Goal: Information Seeking & Learning: Learn about a topic

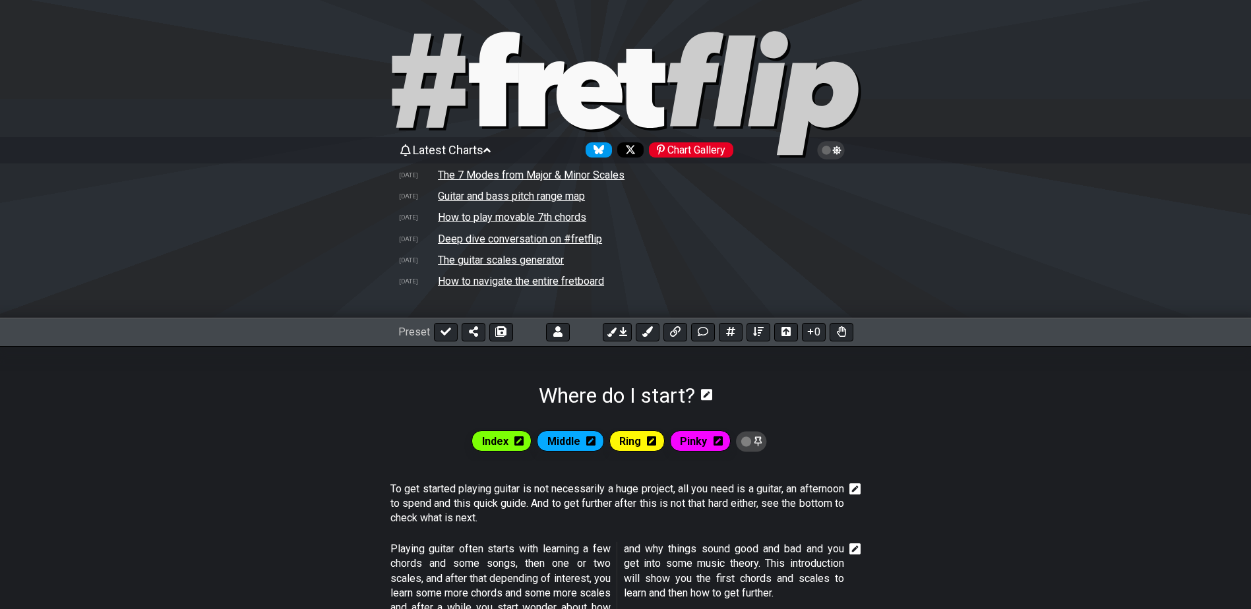
select select "G"
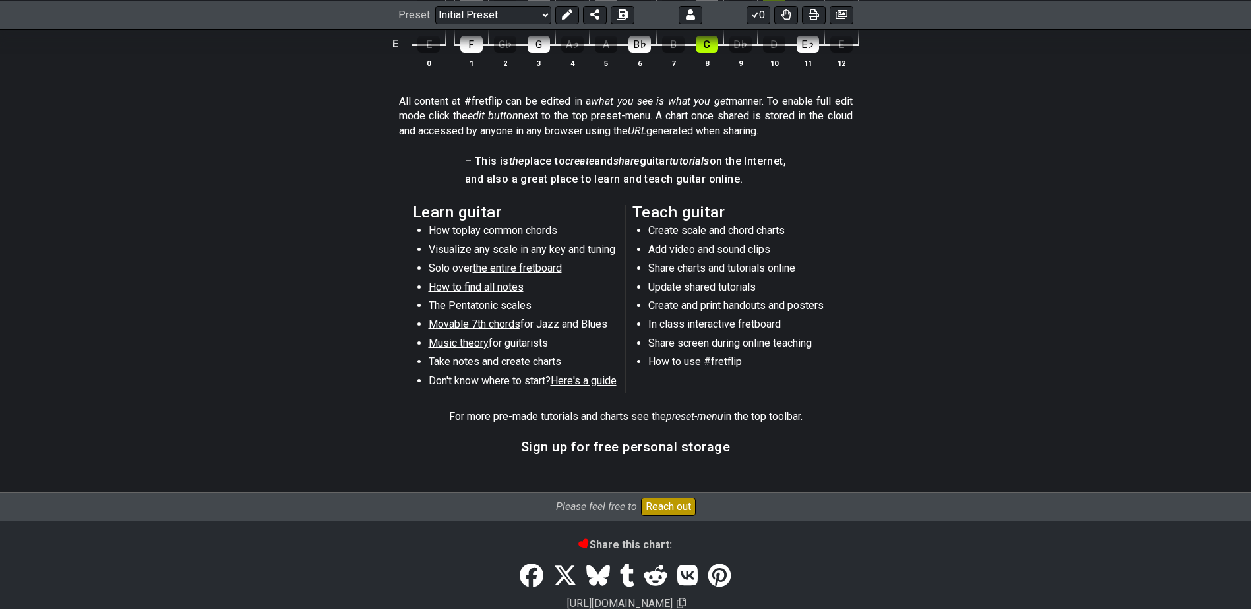
scroll to position [599, 0]
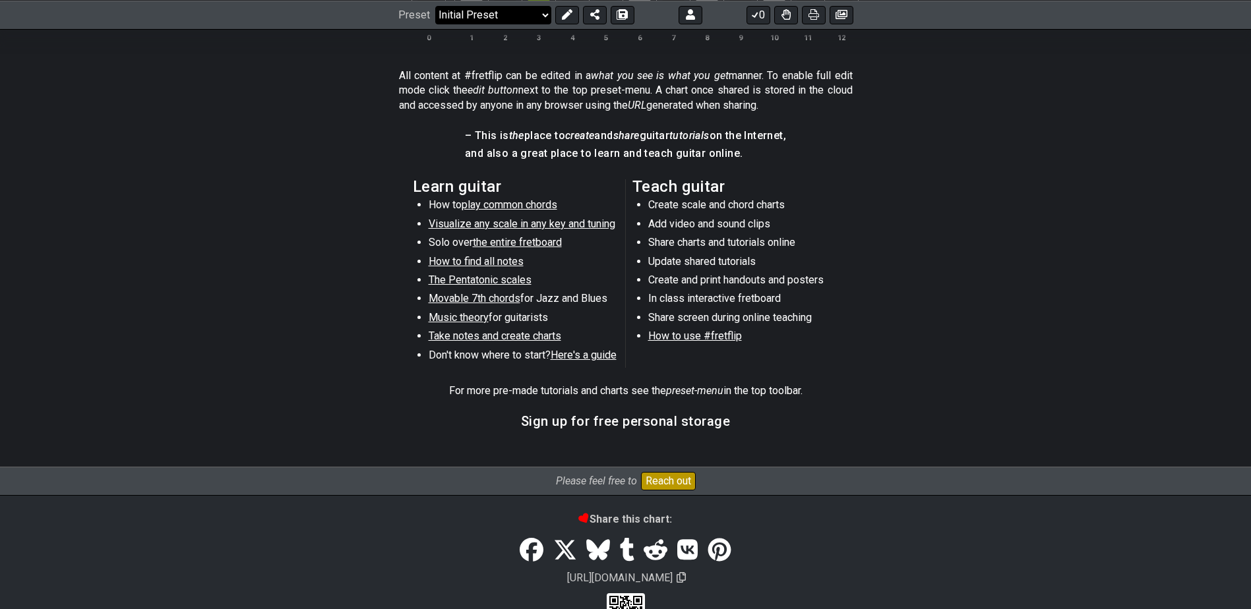
click at [523, 18] on select "Welcome to #fretflip! Initial Preset Custom Preset Minor Pentatonic Minor Penta…" at bounding box center [493, 14] width 116 height 18
click at [301, 376] on section "Learn guitar How to play common chords Visualize any scale in any key and tunin…" at bounding box center [625, 276] width 1251 height 204
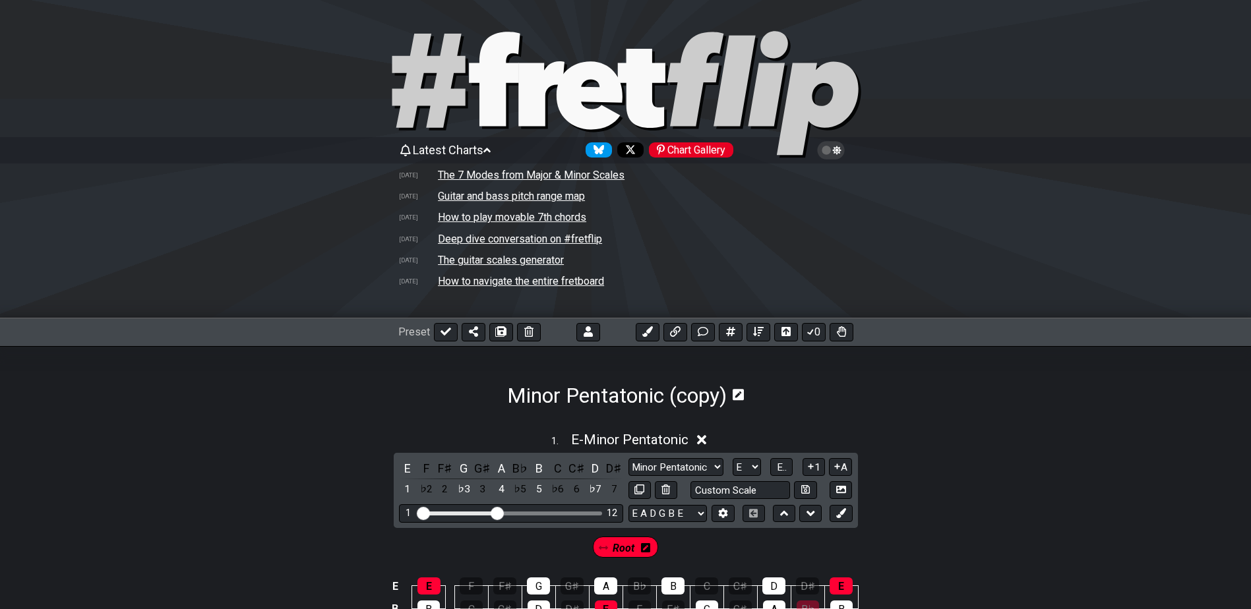
select select "Minor Pentatonic"
select select "E"
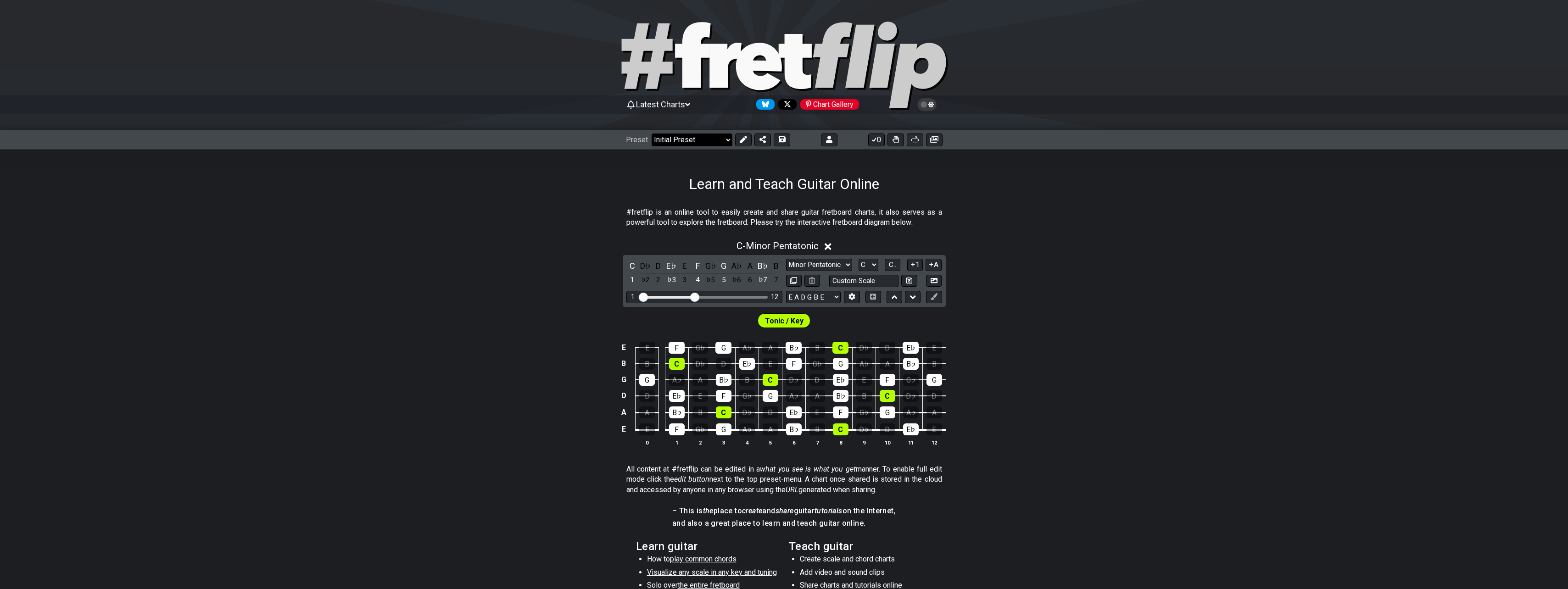
click at [719, 142] on select "Welcome to #fretflip! Initial Preset Custom Preset Minor Pentatonic Minor Penta…" at bounding box center [692, 140] width 81 height 13
click at [651, 134] on select "Welcome to #fretflip! Initial Preset Custom Preset Minor Pentatonic Minor Penta…" at bounding box center [692, 140] width 81 height 13
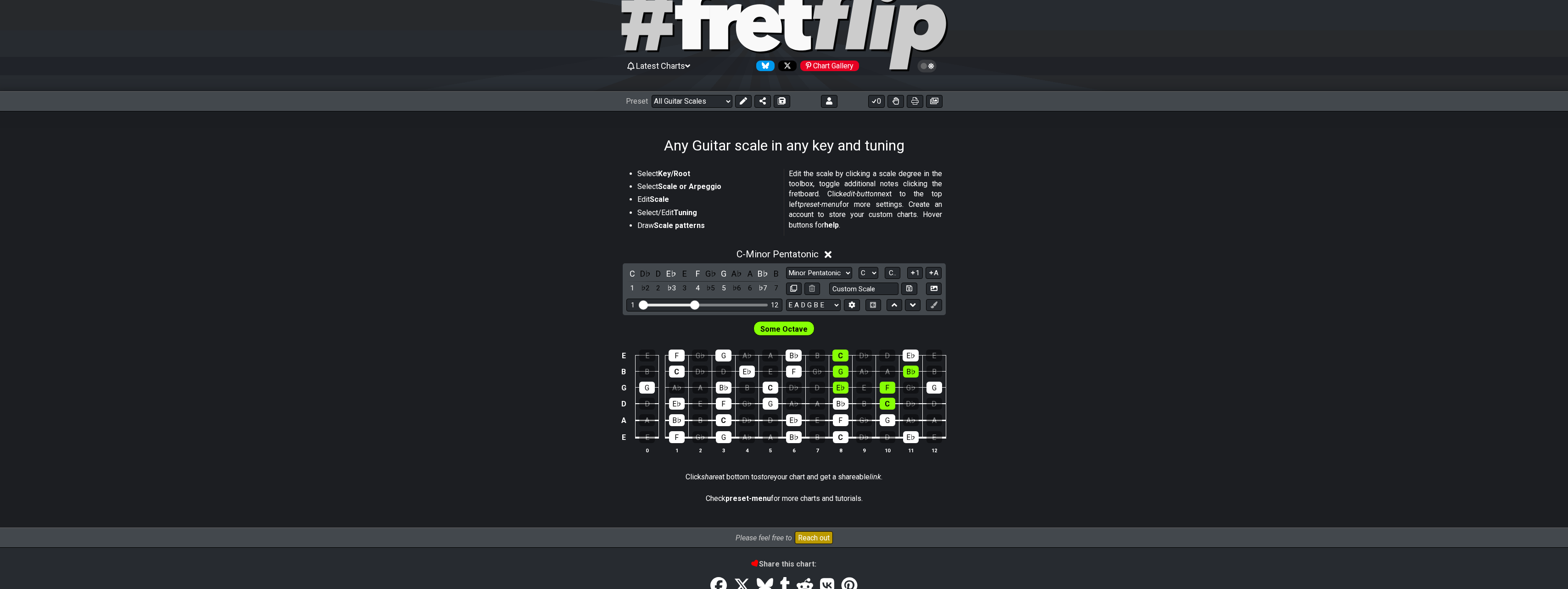
scroll to position [19, 0]
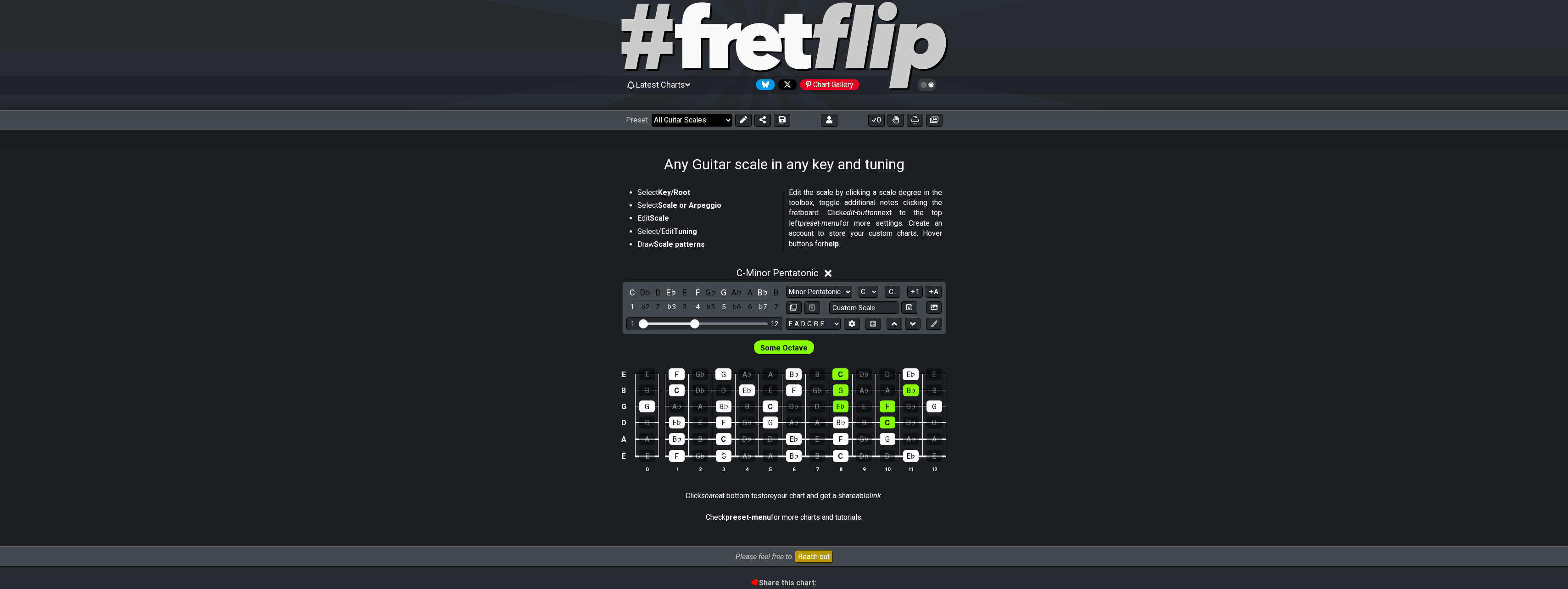
click at [693, 120] on select "Welcome to #fretflip! Initial Preset Custom Preset Minor Pentatonic Minor Penta…" at bounding box center [692, 120] width 81 height 13
click at [651, 114] on select "Welcome to #fretflip! Initial Preset Custom Preset Minor Pentatonic Minor Penta…" at bounding box center [692, 120] width 81 height 13
select select "/connect-pentatonic-boxes"
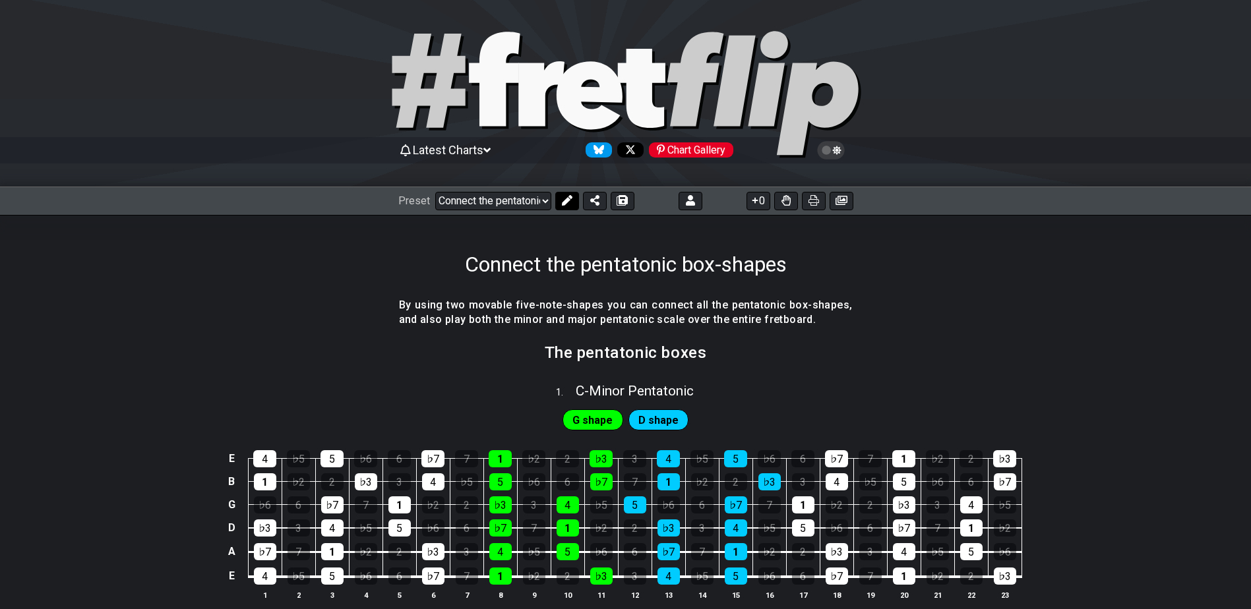
click at [566, 198] on icon at bounding box center [566, 200] width 11 height 11
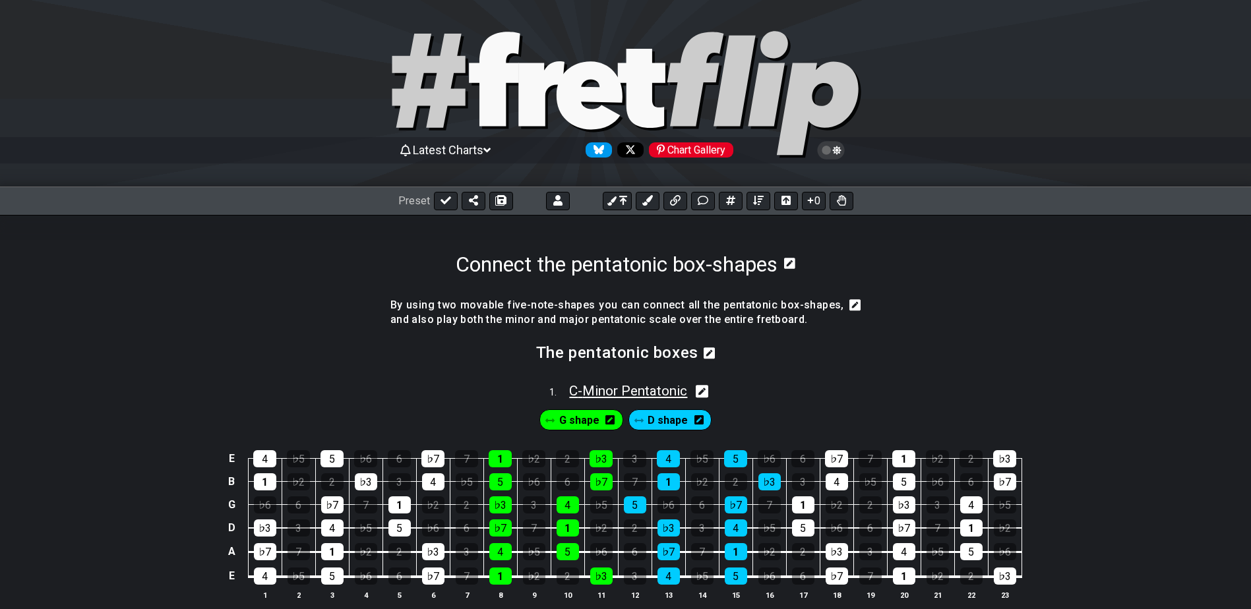
click at [654, 388] on span "C - Minor Pentatonic" at bounding box center [628, 391] width 118 height 16
select select "C"
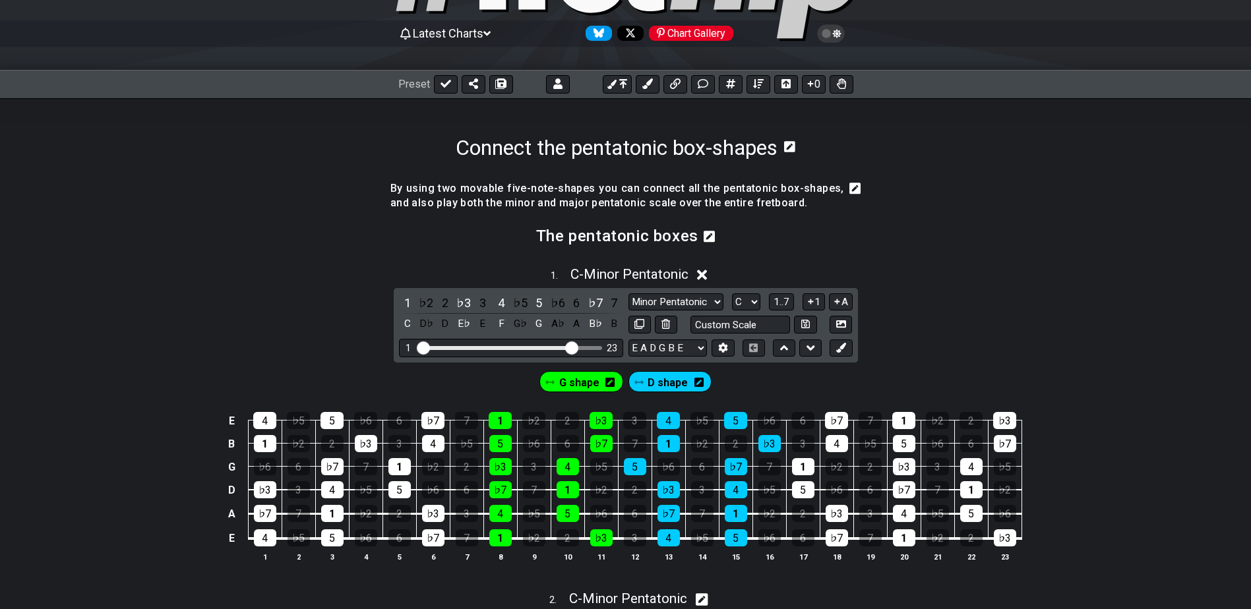
scroll to position [132, 0]
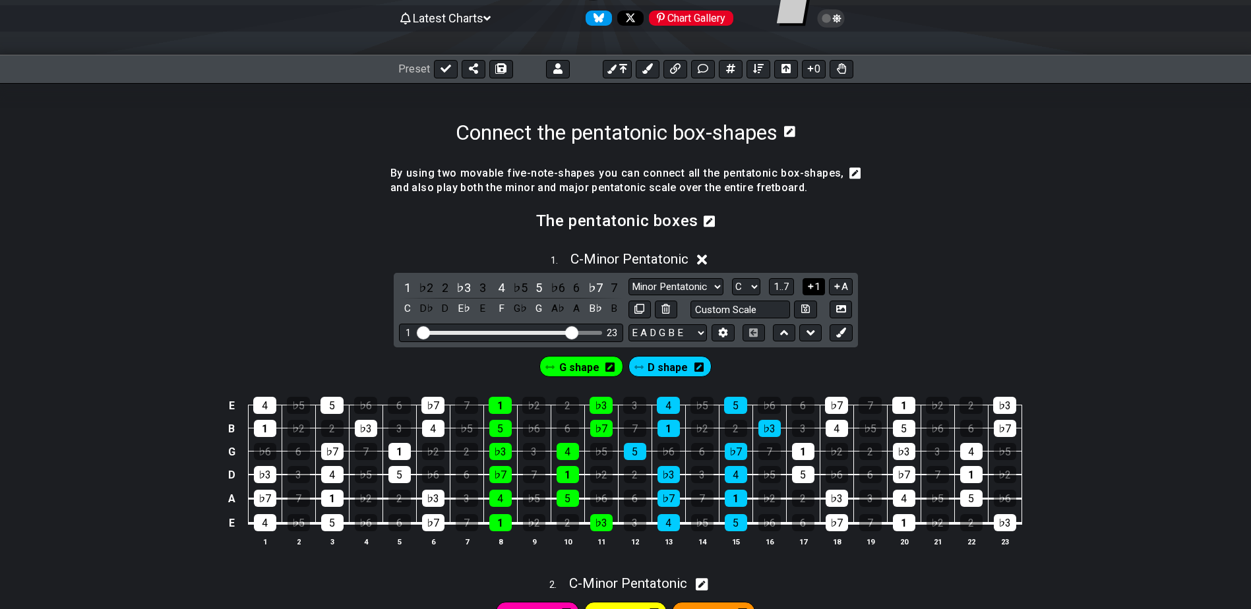
click at [817, 282] on button "1" at bounding box center [814, 287] width 22 height 18
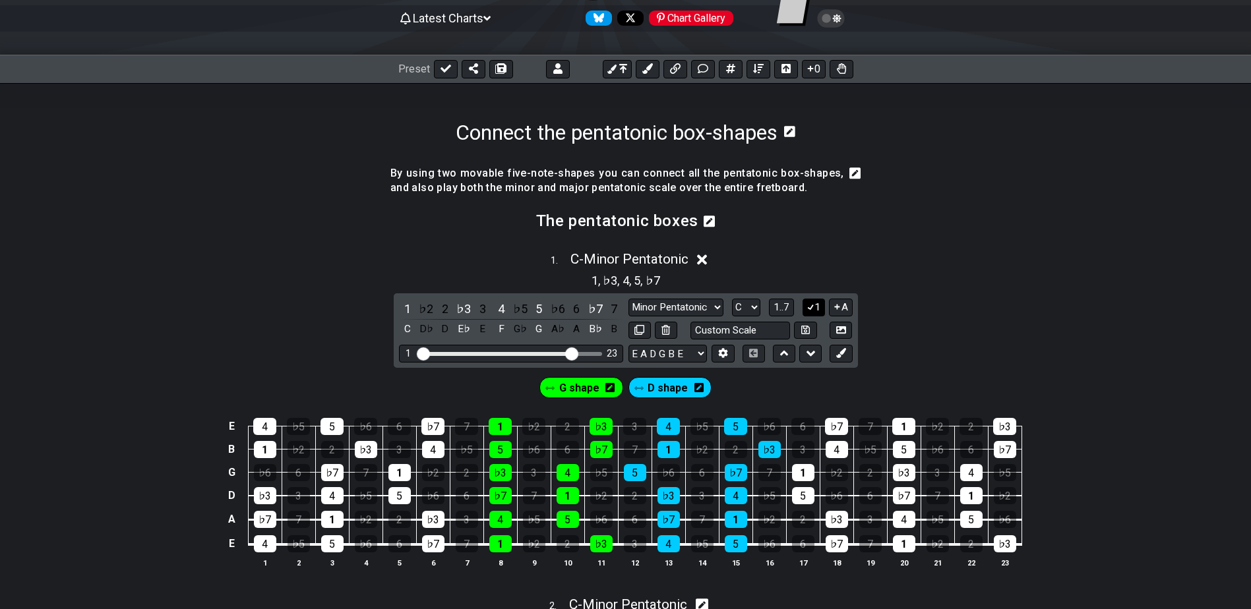
click at [817, 303] on button "1" at bounding box center [814, 308] width 22 height 18
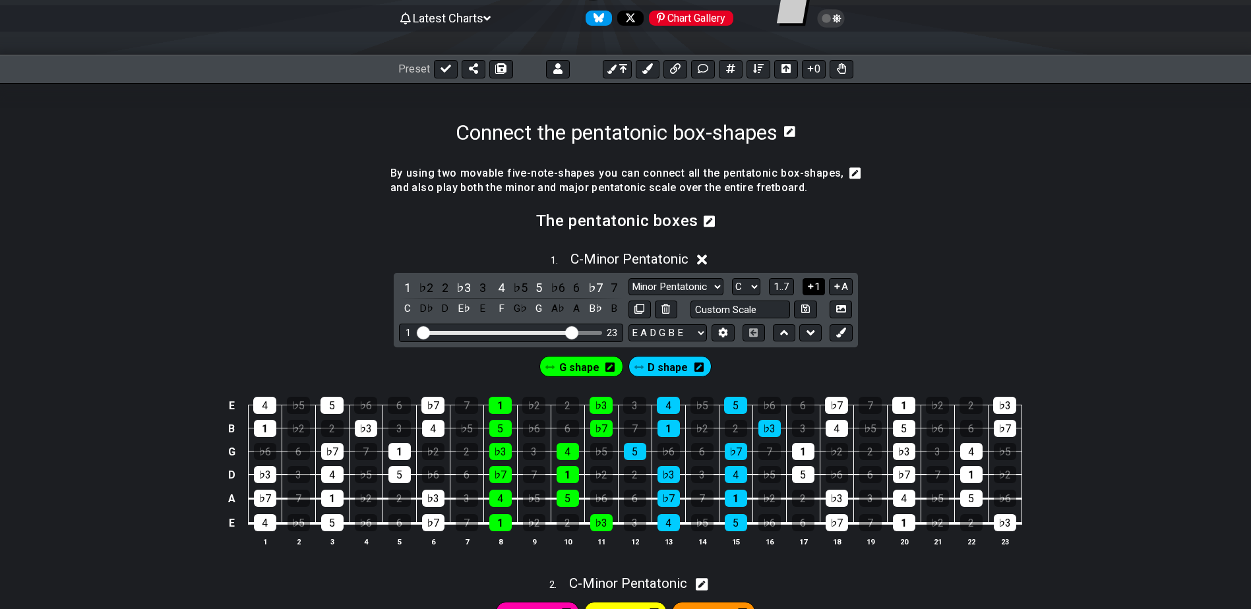
click at [811, 288] on icon at bounding box center [810, 286] width 5 height 5
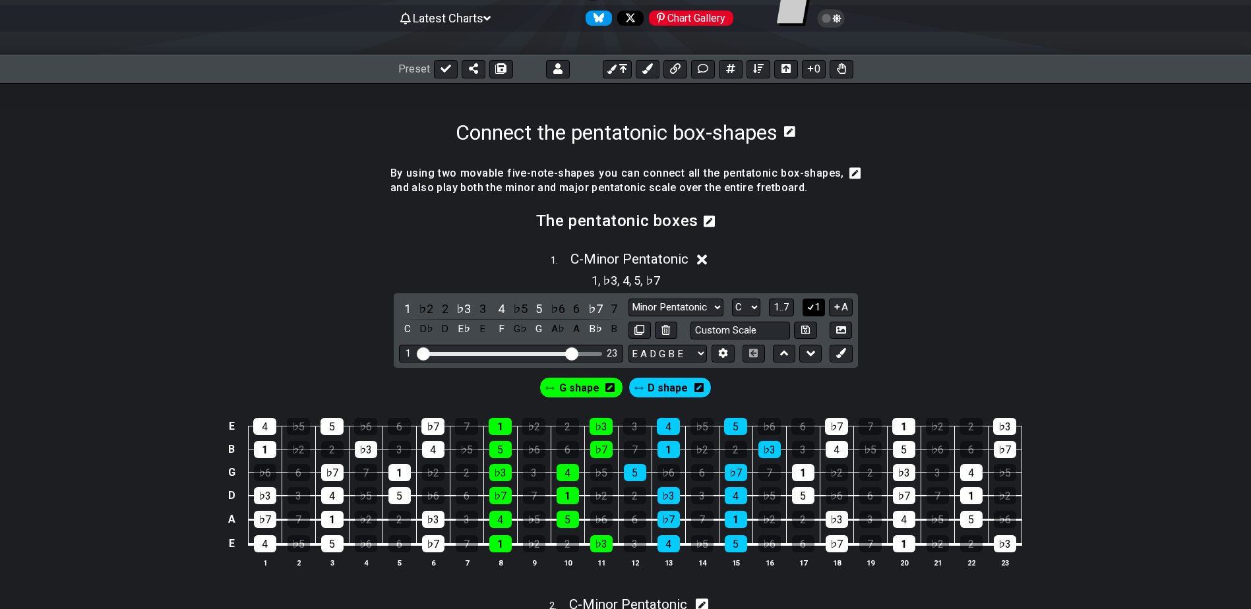
click at [812, 304] on icon at bounding box center [810, 307] width 13 height 10
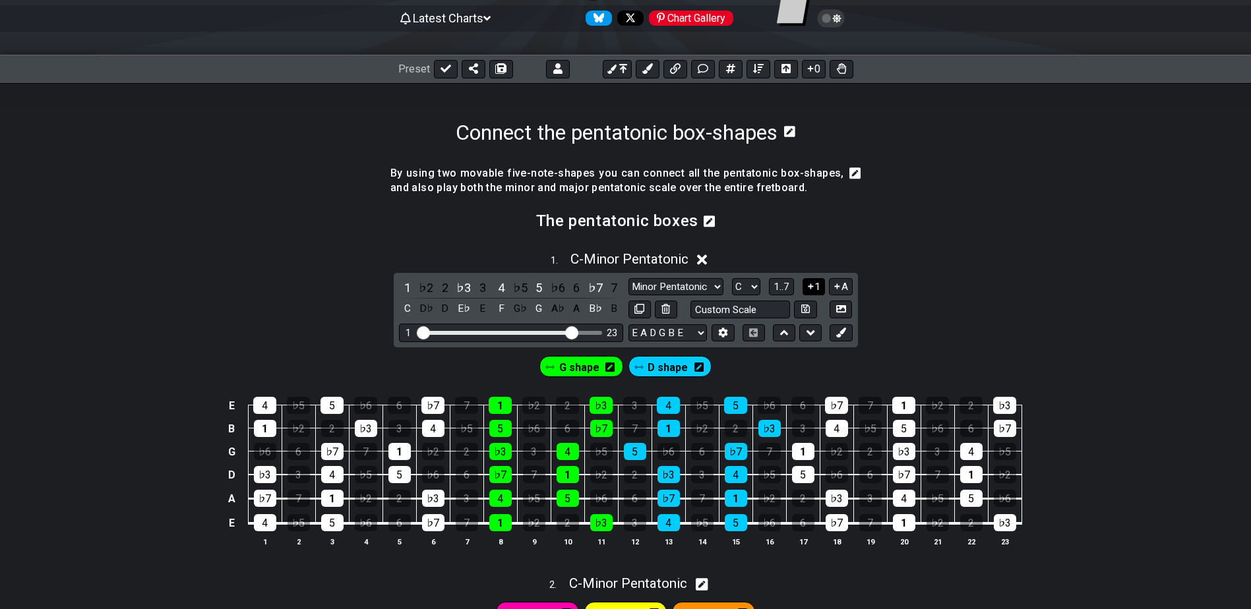
click at [817, 288] on button "1" at bounding box center [814, 287] width 22 height 18
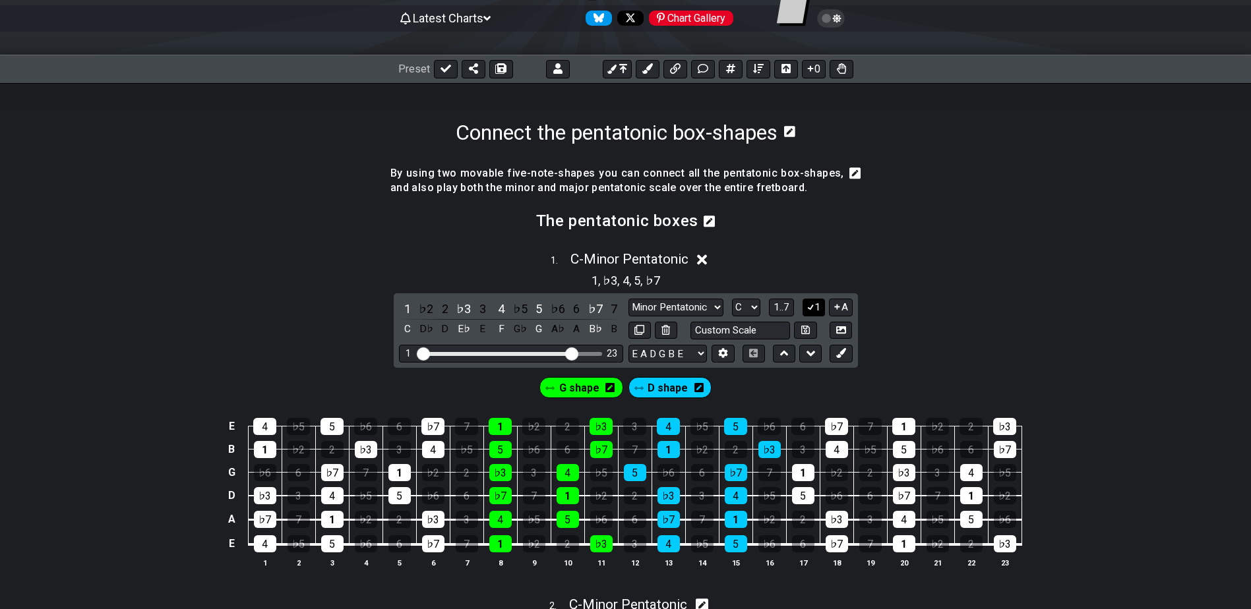
click at [817, 306] on button "1" at bounding box center [814, 308] width 22 height 18
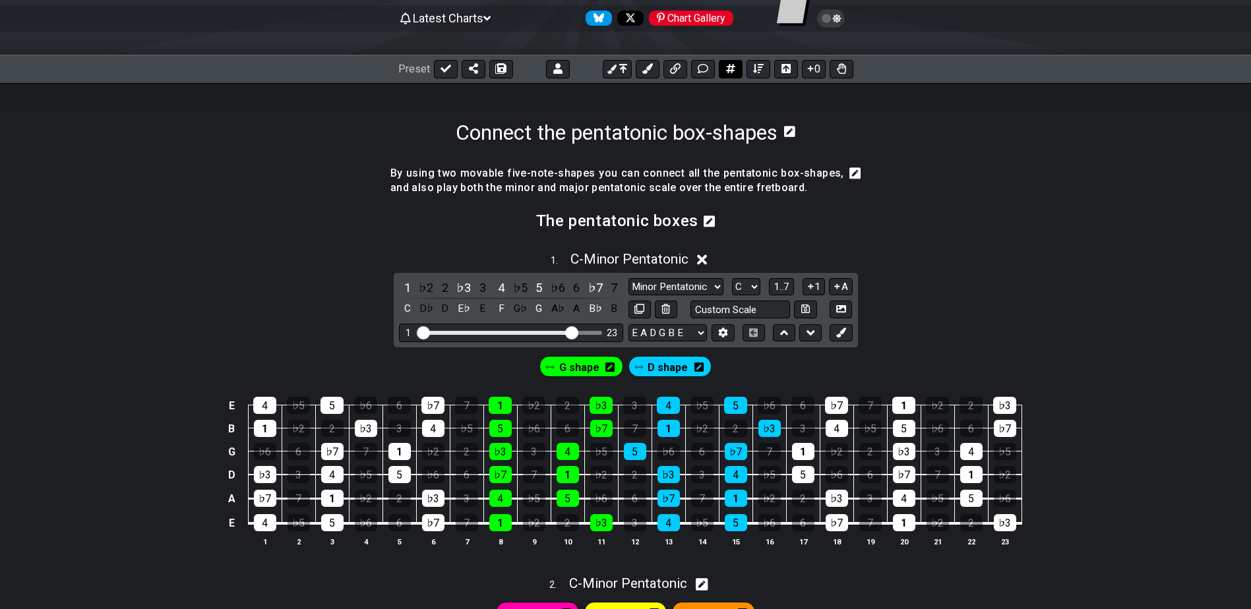
scroll to position [0, 0]
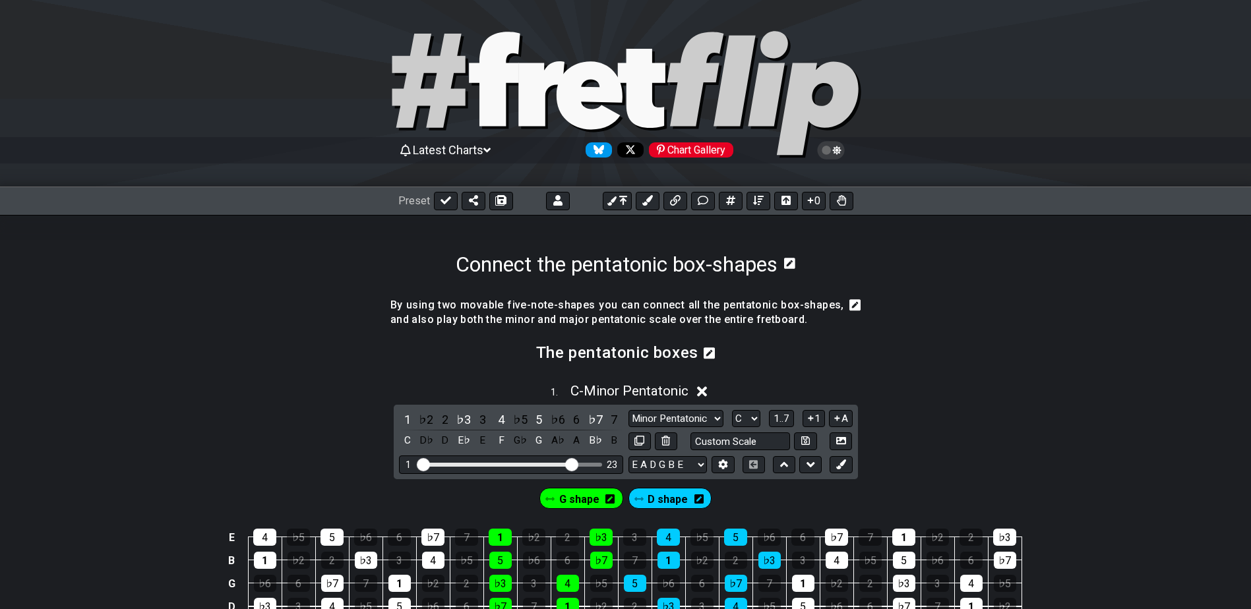
click at [699, 148] on div "Chart Gallery" at bounding box center [691, 149] width 84 height 15
click at [845, 204] on icon at bounding box center [841, 200] width 9 height 11
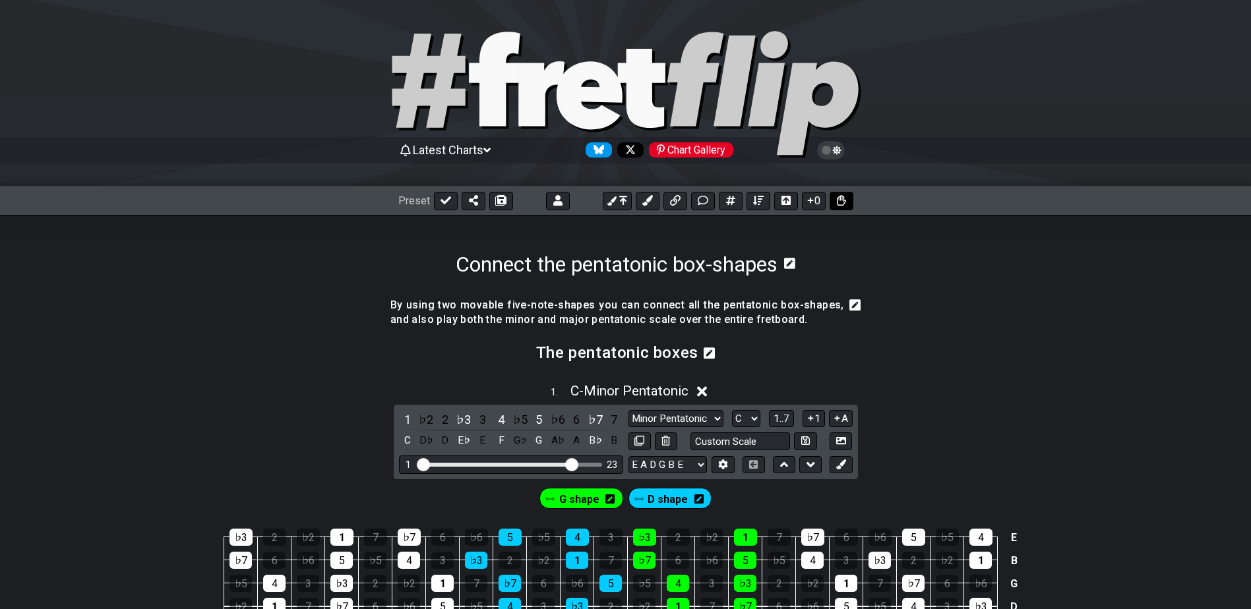
click at [845, 204] on button at bounding box center [842, 201] width 24 height 18
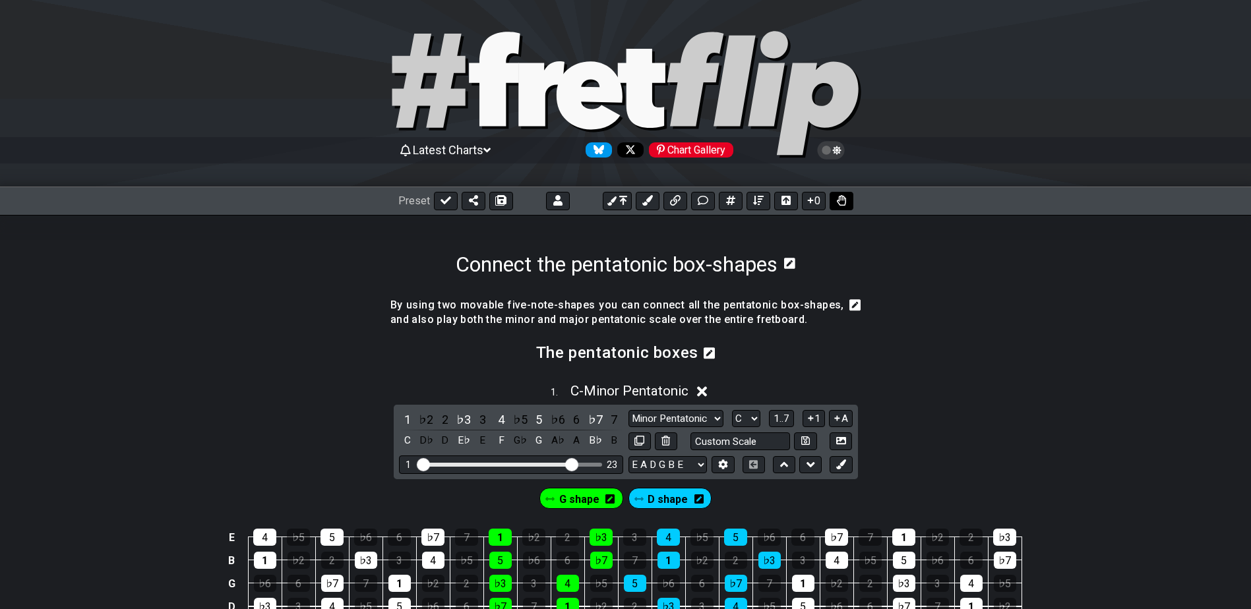
click at [845, 204] on icon at bounding box center [841, 200] width 9 height 11
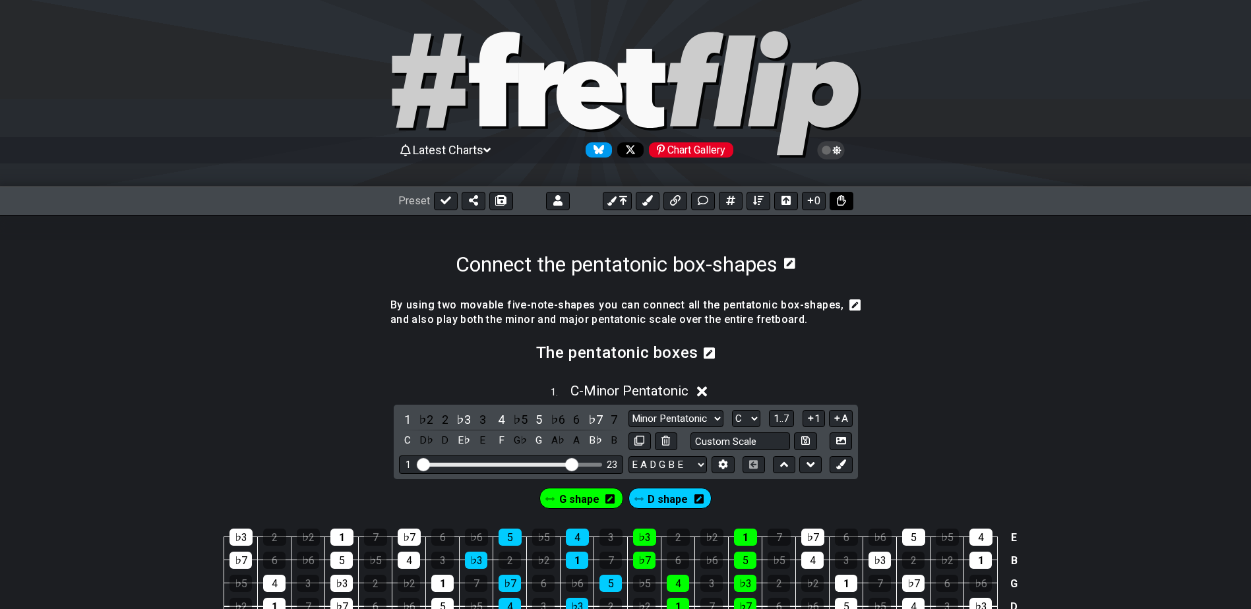
click at [845, 204] on button at bounding box center [842, 201] width 24 height 18
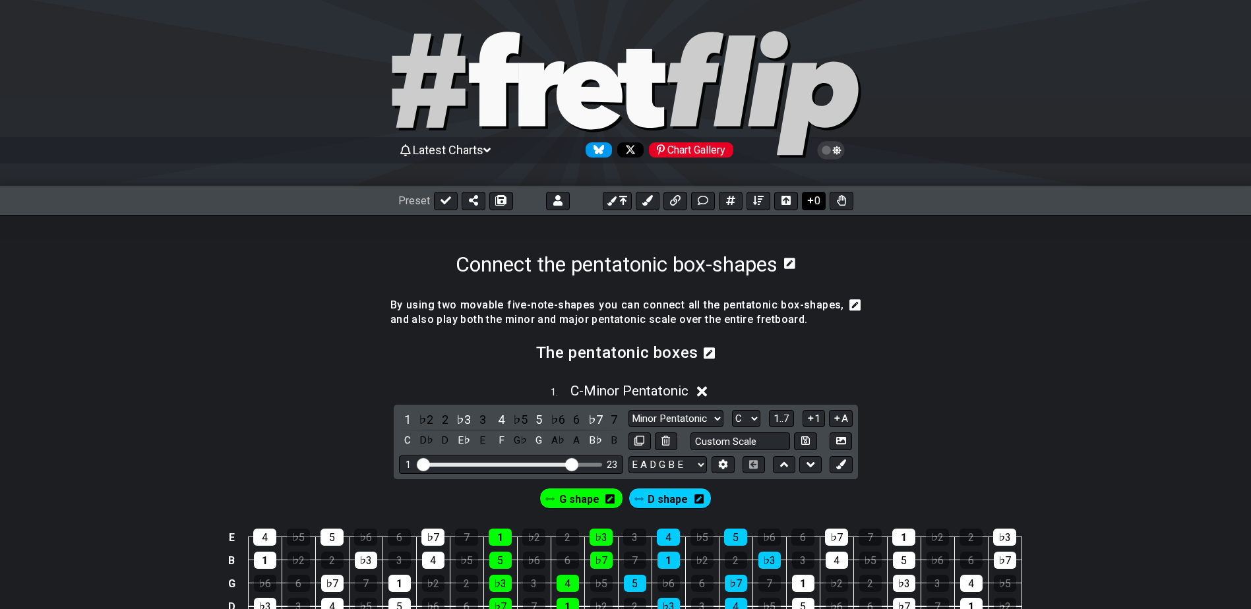
click at [821, 202] on button "0" at bounding box center [814, 201] width 24 height 18
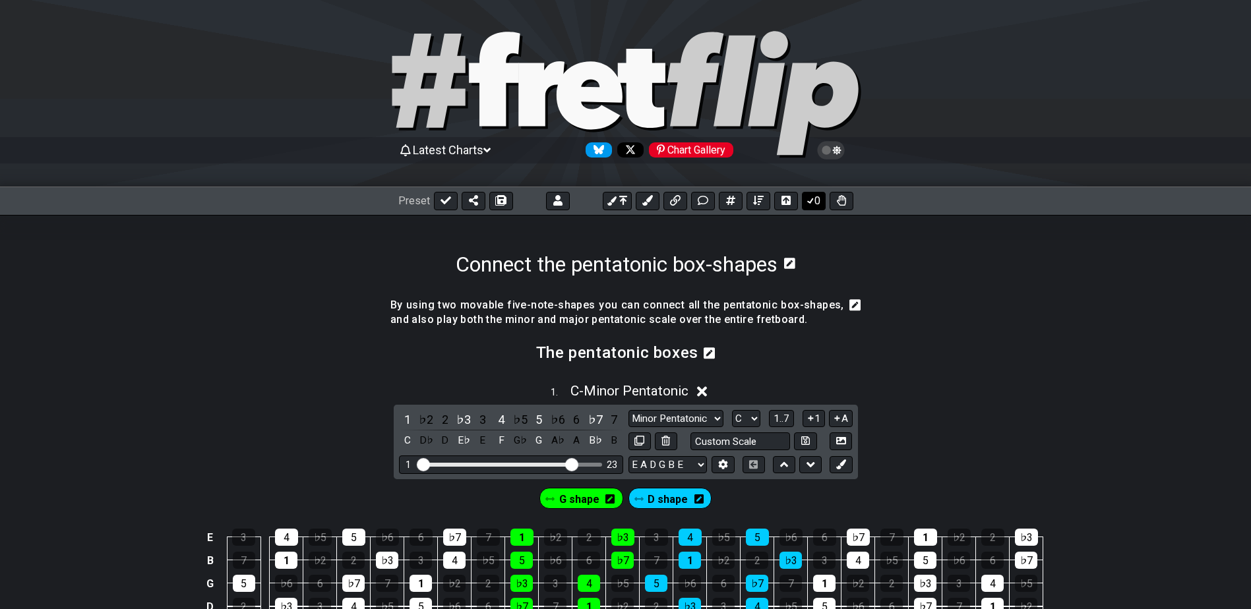
click at [821, 202] on button "0" at bounding box center [814, 201] width 24 height 18
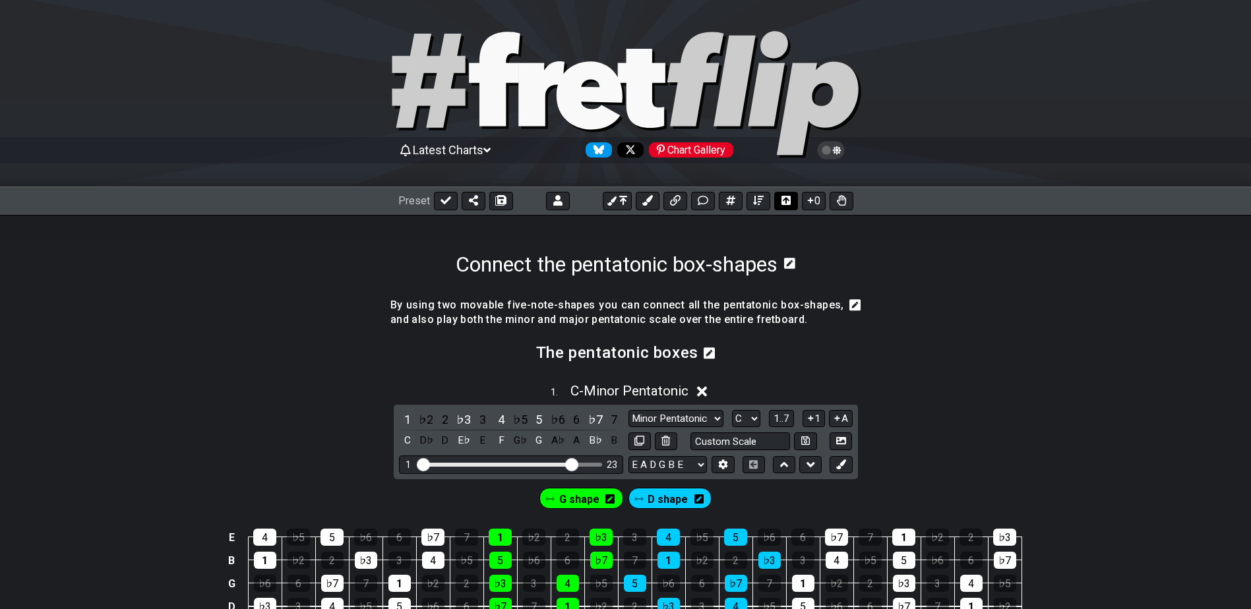
click at [787, 200] on icon at bounding box center [785, 200] width 9 height 11
click at [787, 200] on icon at bounding box center [786, 200] width 11 height 9
click at [760, 199] on icon at bounding box center [758, 200] width 11 height 9
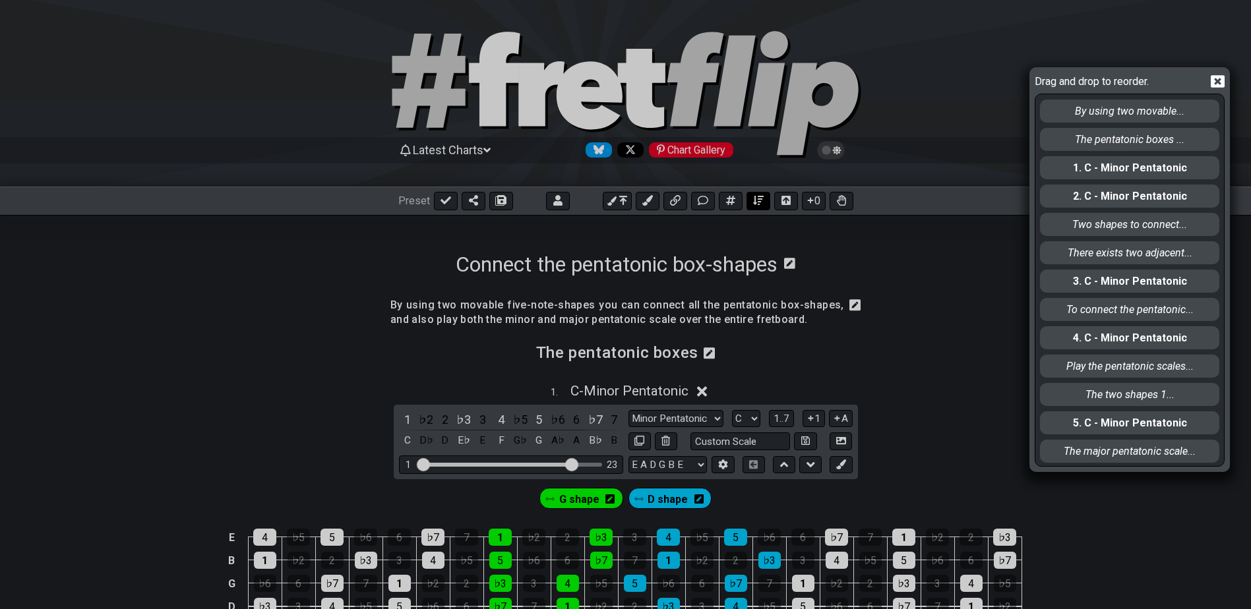
click at [760, 199] on div "Drag and drop to reorder. By using two movable... The pentatonic boxes ... 1. C…" at bounding box center [625, 304] width 1251 height 609
click at [1215, 81] on icon at bounding box center [1218, 81] width 14 height 13
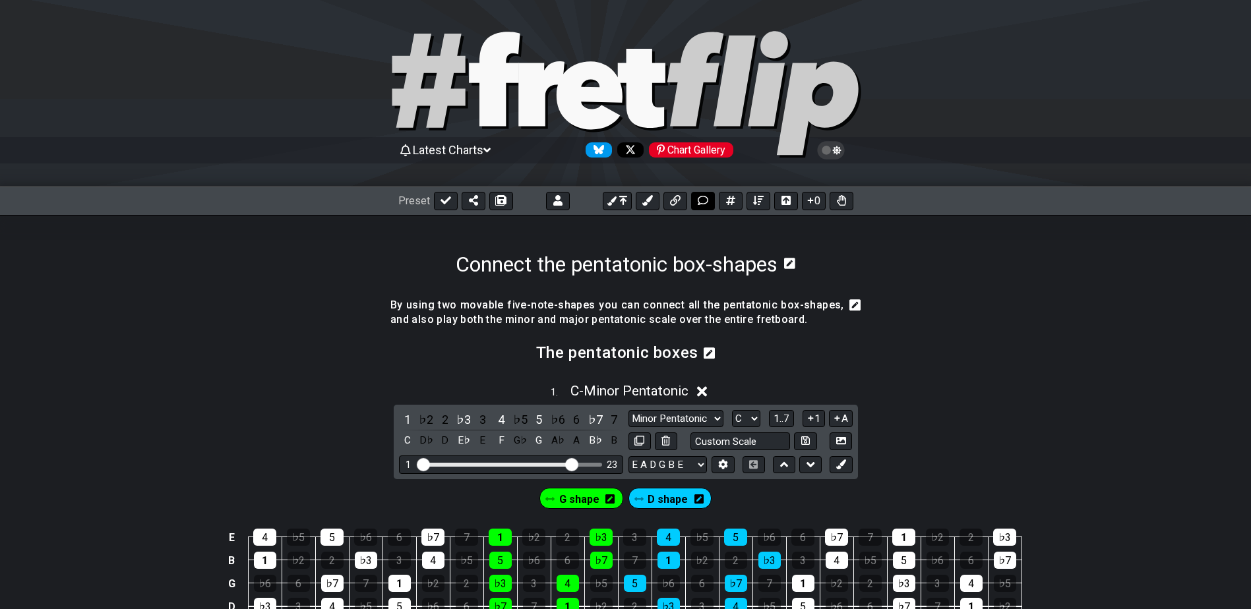
click at [707, 199] on icon at bounding box center [702, 200] width 11 height 9
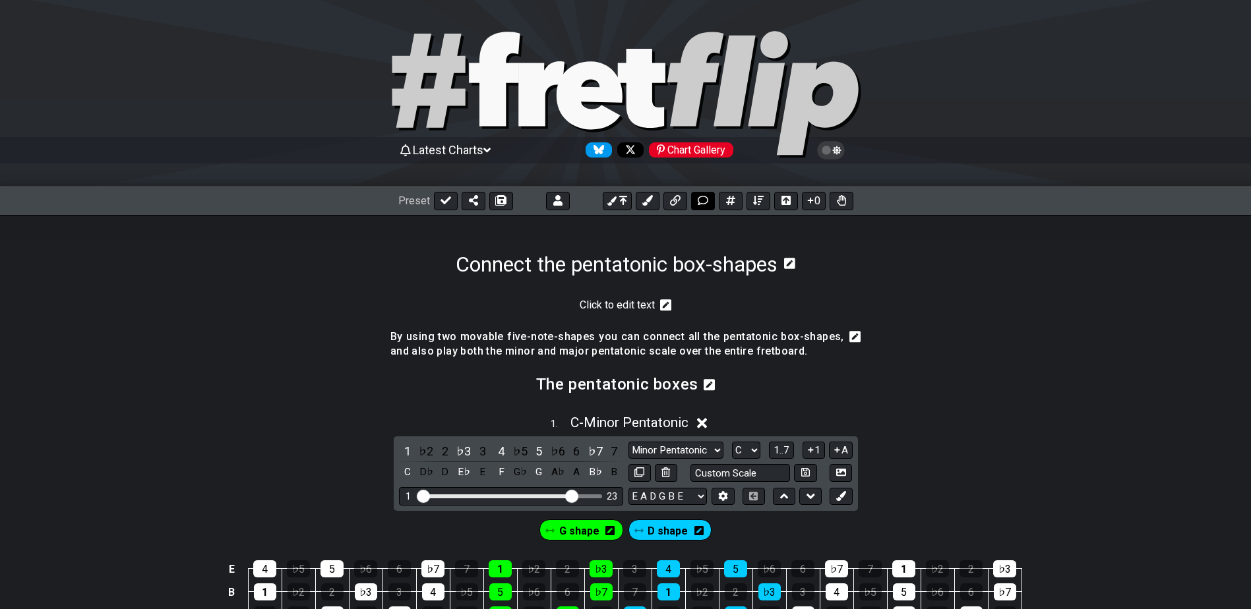
scroll to position [187, 0]
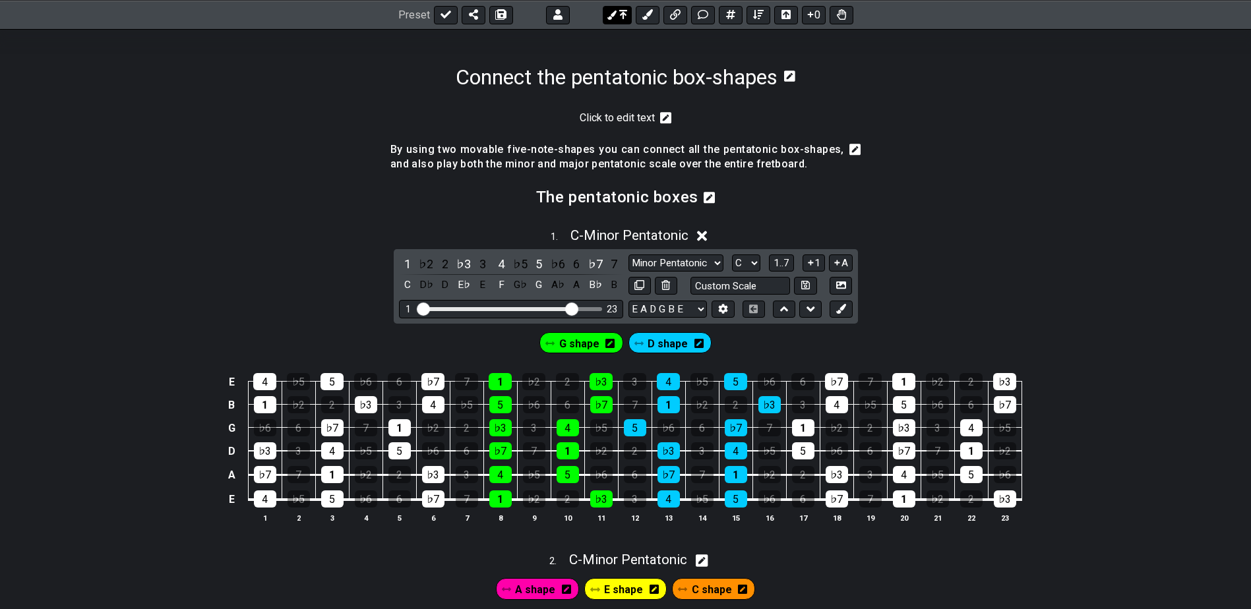
click at [619, 12] on icon at bounding box center [623, 14] width 8 height 11
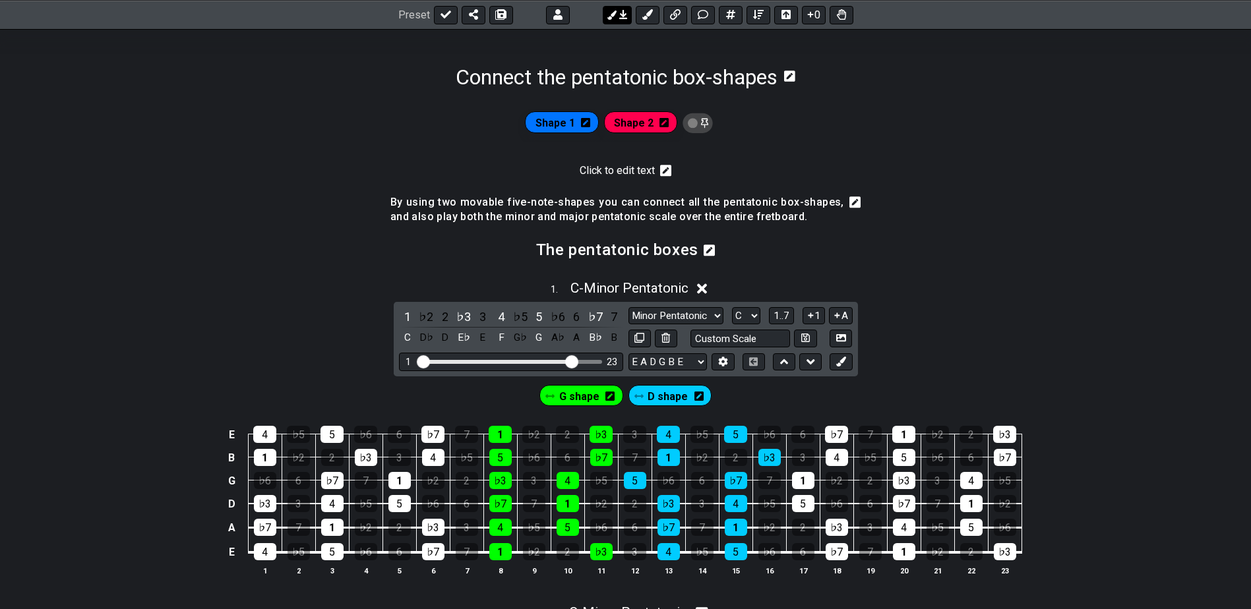
click at [619, 12] on icon at bounding box center [623, 14] width 8 height 11
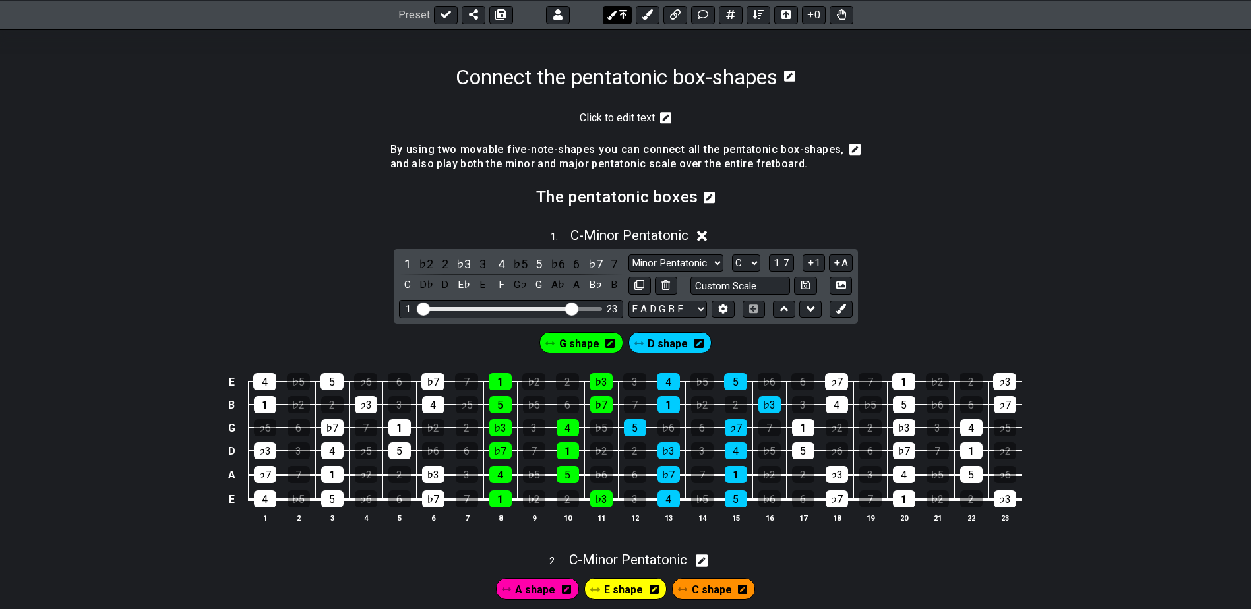
click at [619, 12] on icon at bounding box center [623, 14] width 8 height 11
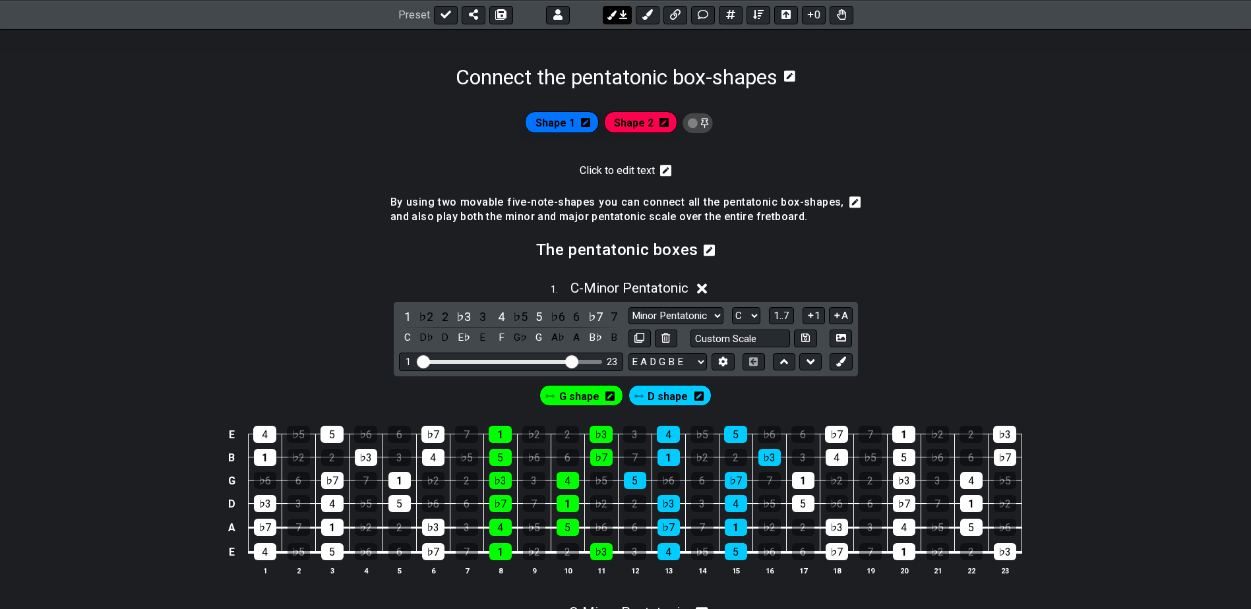
click at [619, 12] on icon at bounding box center [623, 14] width 8 height 11
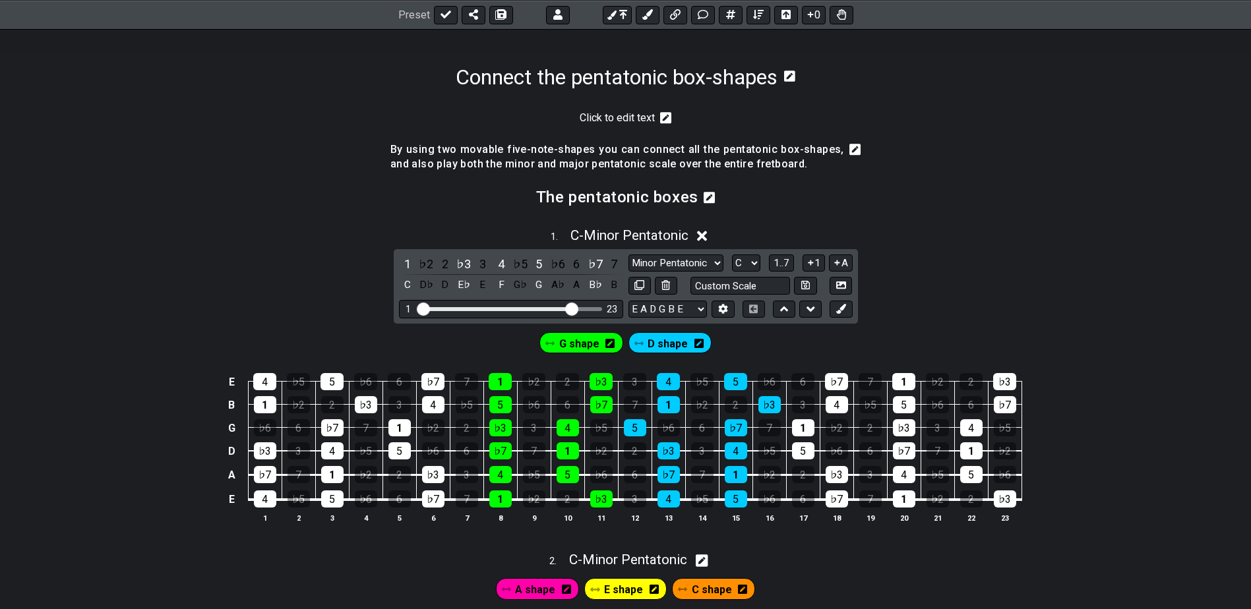
scroll to position [0, 0]
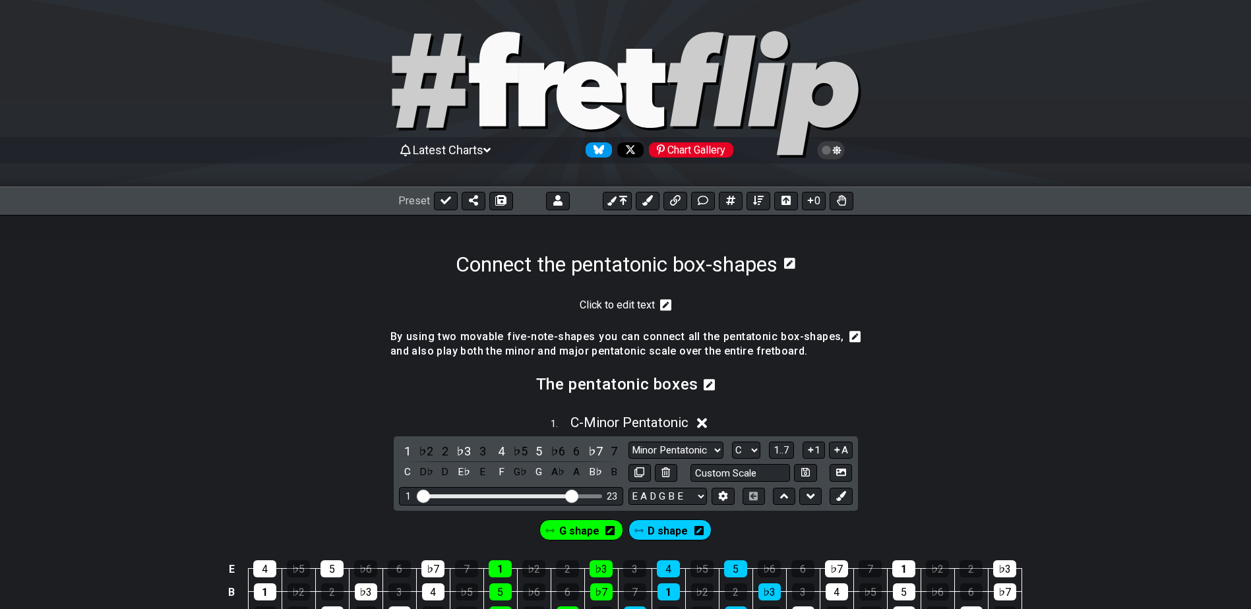
drag, startPoint x: 969, startPoint y: 363, endPoint x: 978, endPoint y: 365, distance: 8.8
click at [971, 364] on section "By using two movable five-note-shapes you can connect all the pentatonic box-sh…" at bounding box center [625, 348] width 1251 height 48
click at [442, 199] on icon at bounding box center [445, 200] width 11 height 11
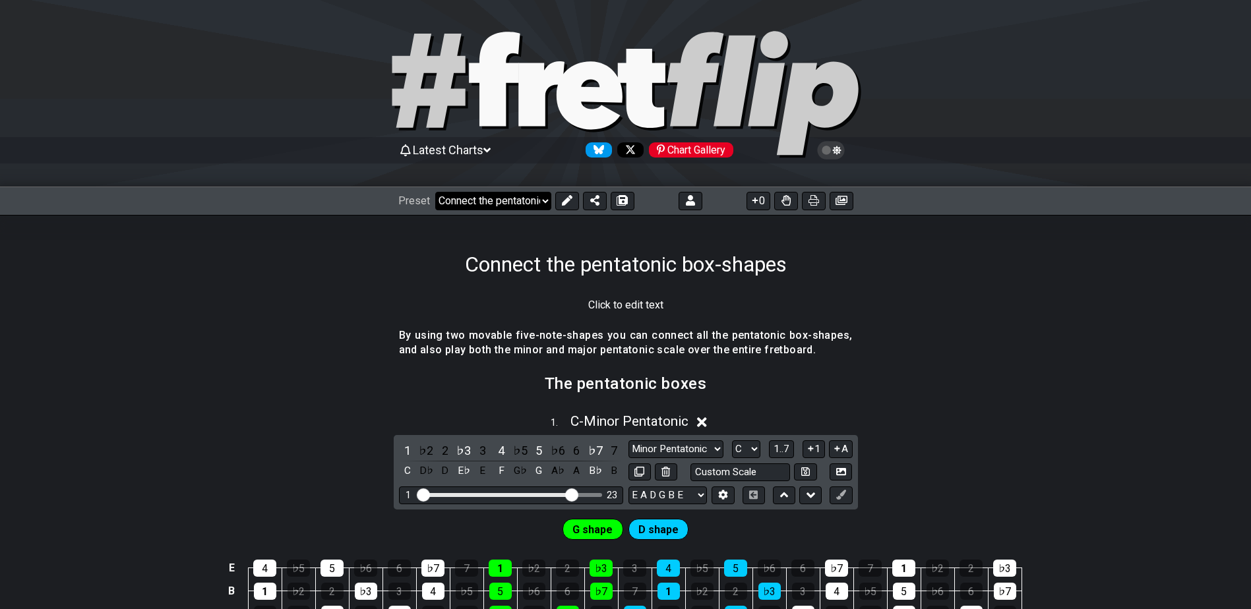
click at [477, 200] on select "Welcome to #fretflip! Initial Preset Custom Preset Minor Pentatonic Minor Penta…" at bounding box center [493, 201] width 116 height 18
drag, startPoint x: 477, startPoint y: 200, endPoint x: 363, endPoint y: 214, distance: 114.3
click at [363, 214] on div "Preset Welcome to #fretflip! Initial Preset Custom Preset Minor Pentatonic Mino…" at bounding box center [625, 201] width 1251 height 29
click at [507, 200] on select "Welcome to #fretflip! Initial Preset Custom Preset Minor Pentatonic Minor Penta…" at bounding box center [493, 201] width 116 height 18
drag, startPoint x: 1188, startPoint y: 366, endPoint x: 1165, endPoint y: 366, distance: 22.4
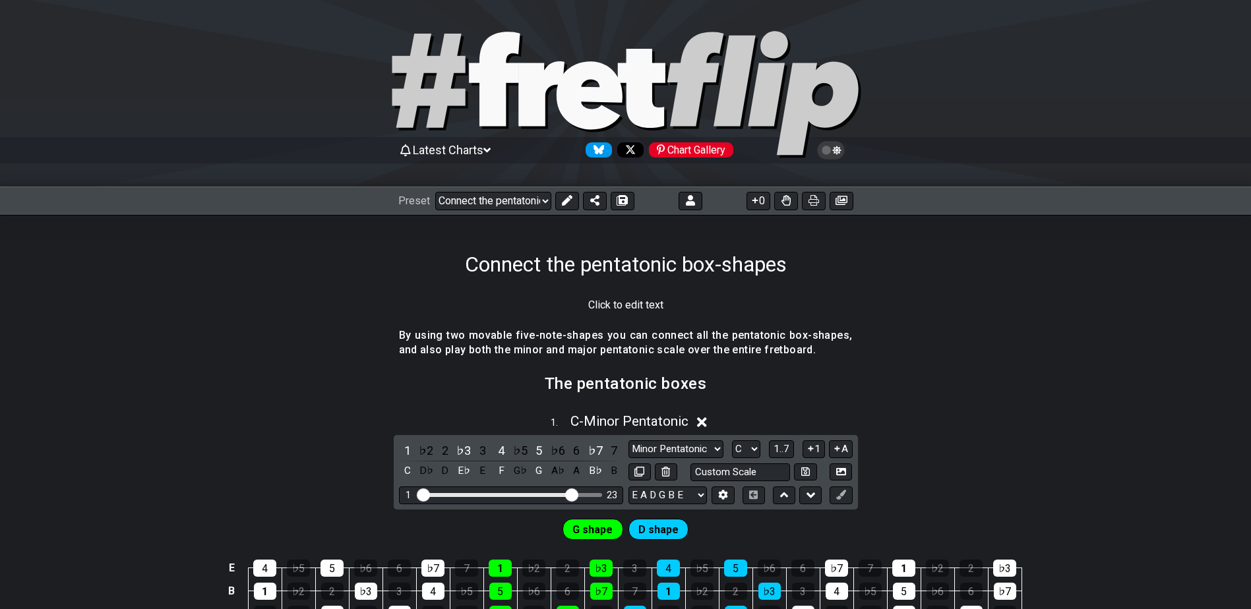
click at [1180, 367] on section "By using two movable five-note-shapes you can connect all the pentatonic box-sh…" at bounding box center [625, 347] width 1251 height 48
click at [504, 207] on select "Welcome to #fretflip! Initial Preset Custom Preset Minor Pentatonic Minor Penta…" at bounding box center [493, 201] width 116 height 18
click at [435, 192] on select "Welcome to #fretflip! Initial Preset Custom Preset Minor Pentatonic Minor Penta…" at bounding box center [493, 201] width 116 height 18
select select "/connect-pentatonic-boxes"
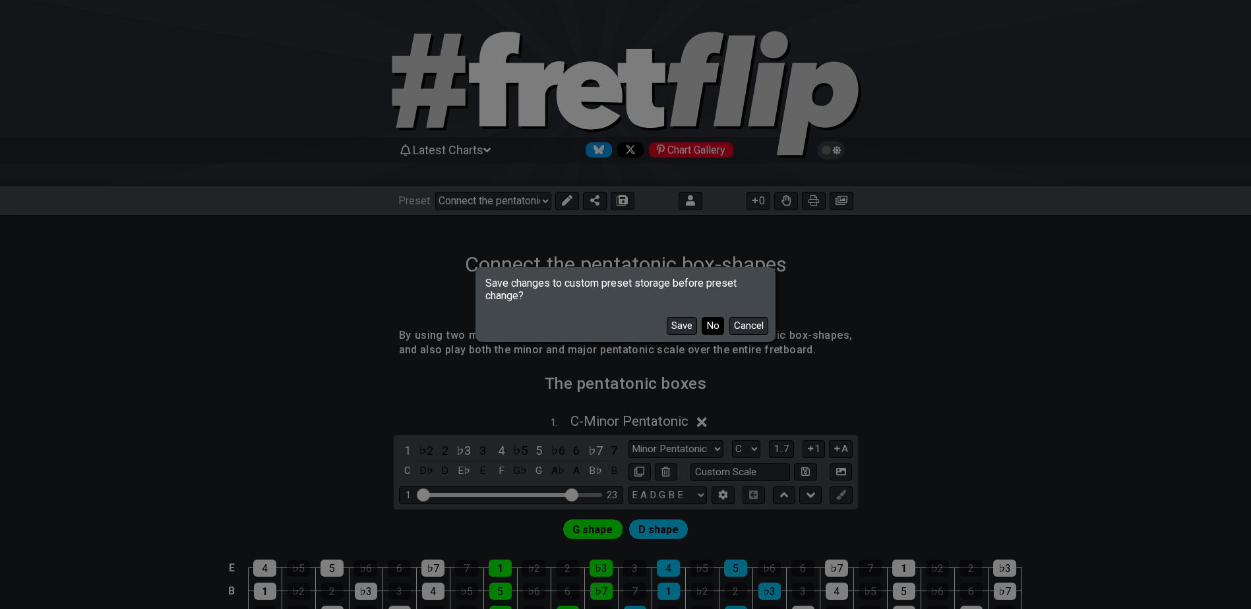
click at [721, 326] on button "No" at bounding box center [713, 326] width 22 height 18
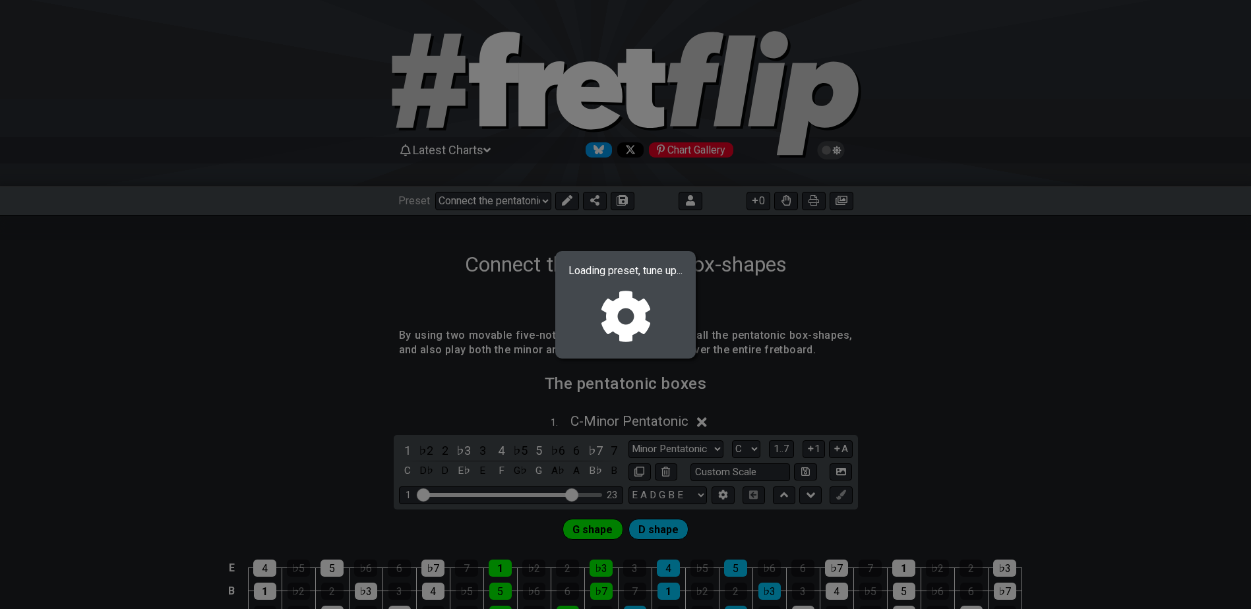
select select "E"
select select "/022KM7QJW"
select select "E"
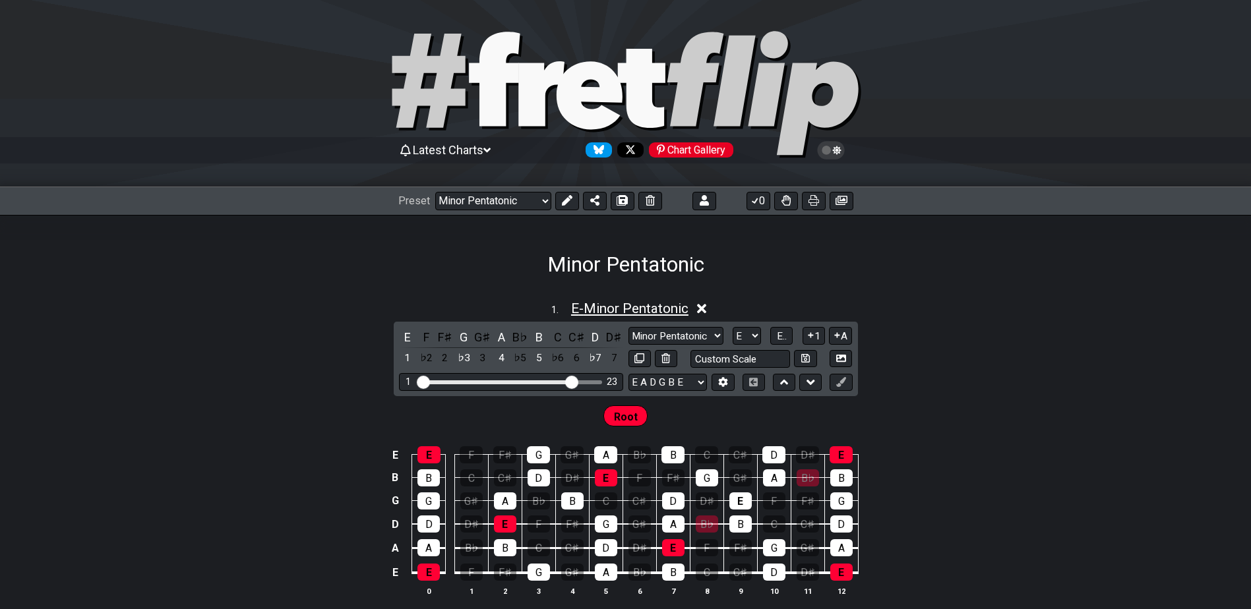
click at [630, 307] on span "E - Minor Pentatonic" at bounding box center [629, 309] width 117 height 16
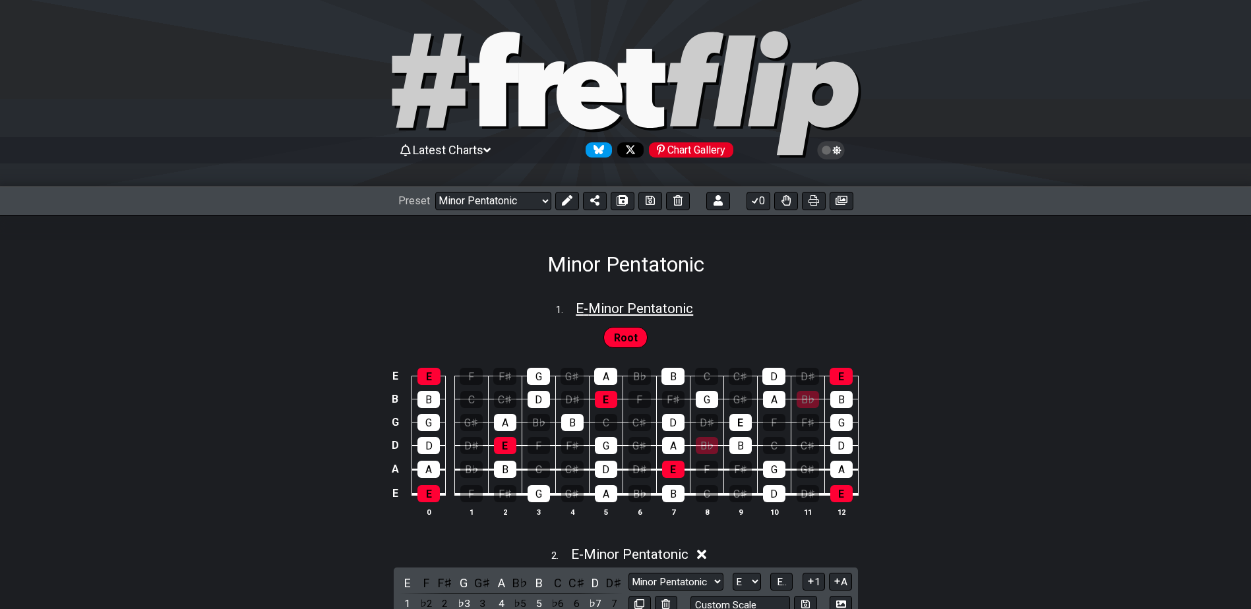
click at [630, 307] on span "E - Minor Pentatonic" at bounding box center [634, 309] width 117 height 16
select select "E"
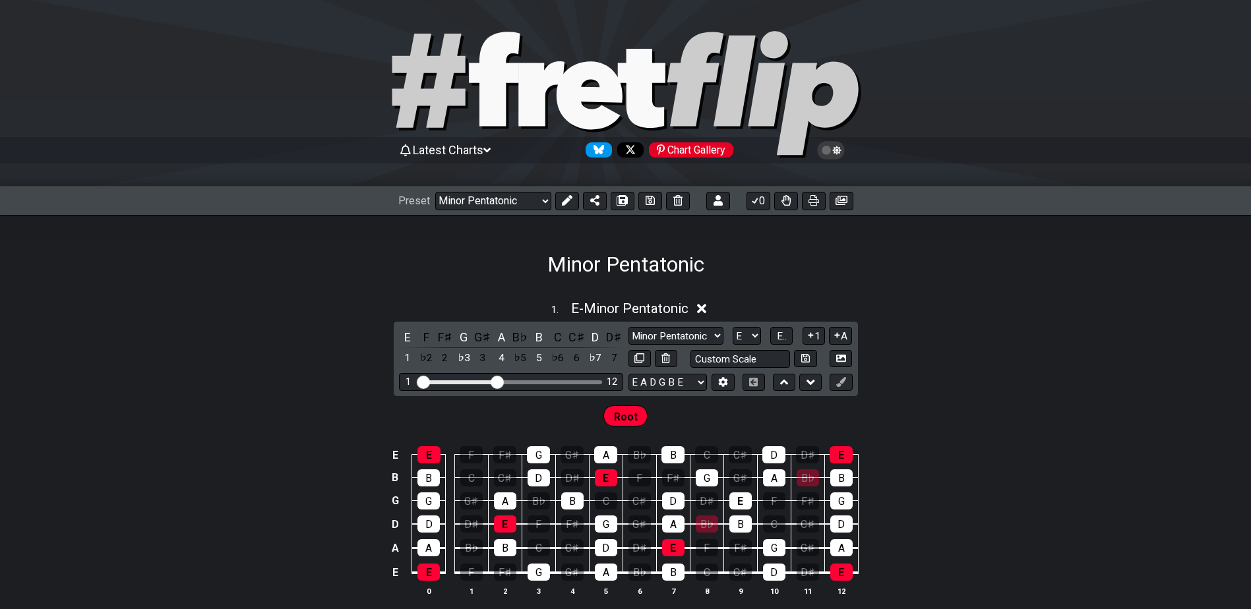
drag, startPoint x: 630, startPoint y: 307, endPoint x: 293, endPoint y: 271, distance: 339.6
click at [293, 271] on div "Minor Pentatonic" at bounding box center [625, 246] width 1251 height 62
click at [838, 150] on icon at bounding box center [836, 150] width 9 height 9
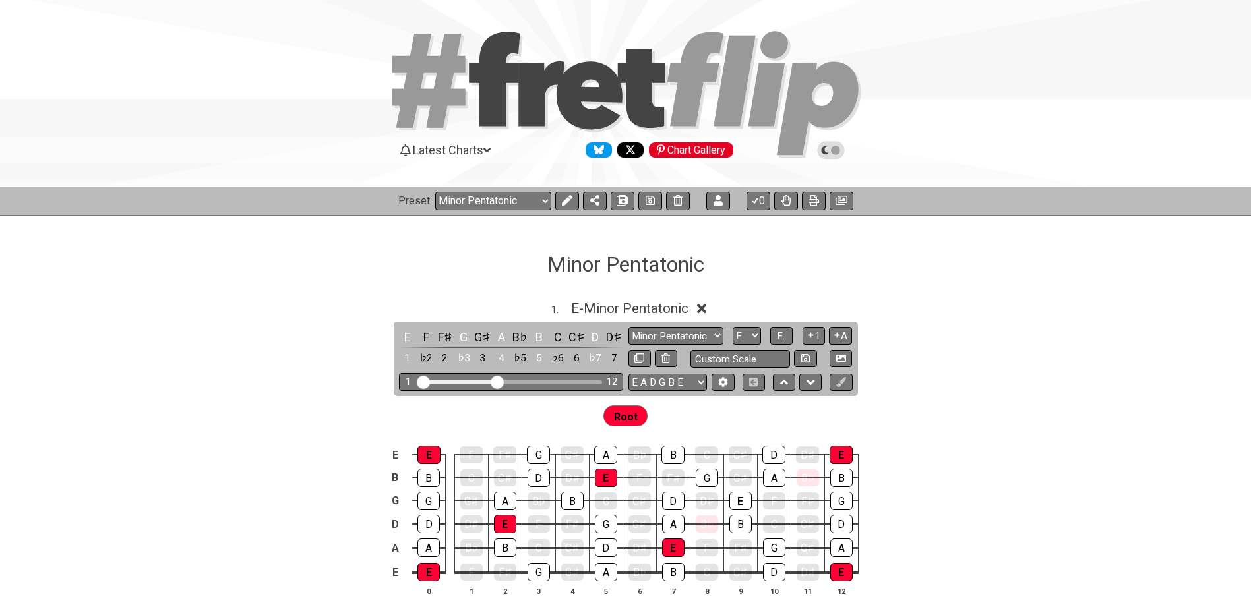
click at [838, 150] on icon at bounding box center [835, 150] width 9 height 9
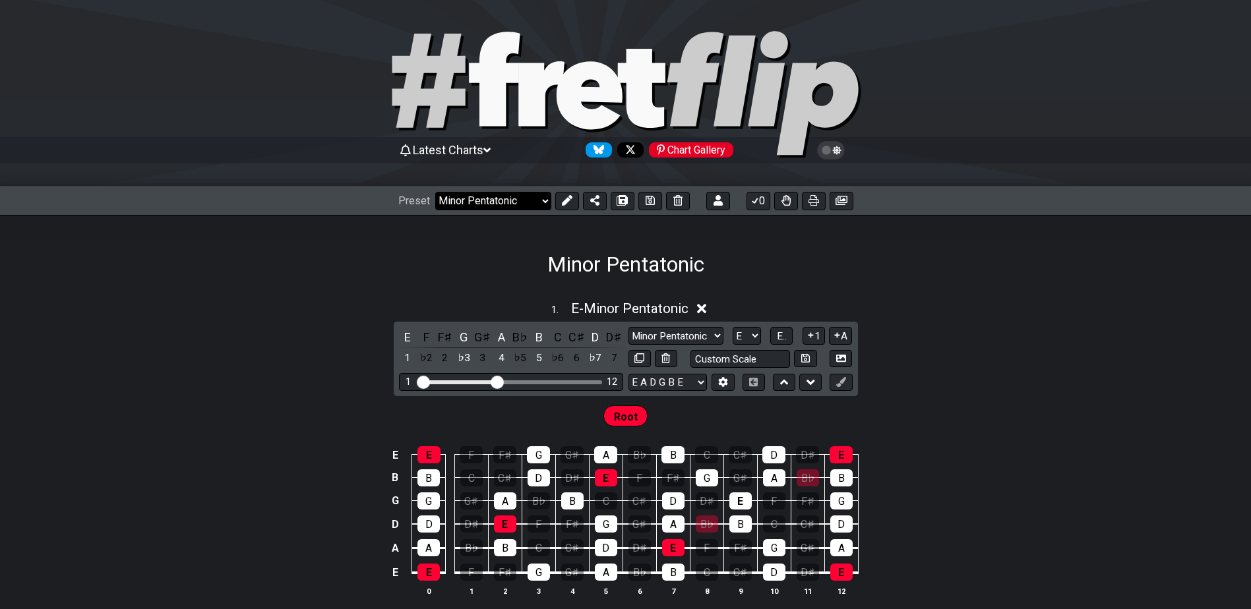
click at [458, 203] on select "Welcome to #fretflip! Initial Preset Custom Preset Minor Pentatonic Minor Penta…" at bounding box center [493, 201] width 116 height 18
click at [435, 192] on select "Welcome to #fretflip! Initial Preset Custom Preset Minor Pentatonic Minor Penta…" at bounding box center [493, 201] width 116 height 18
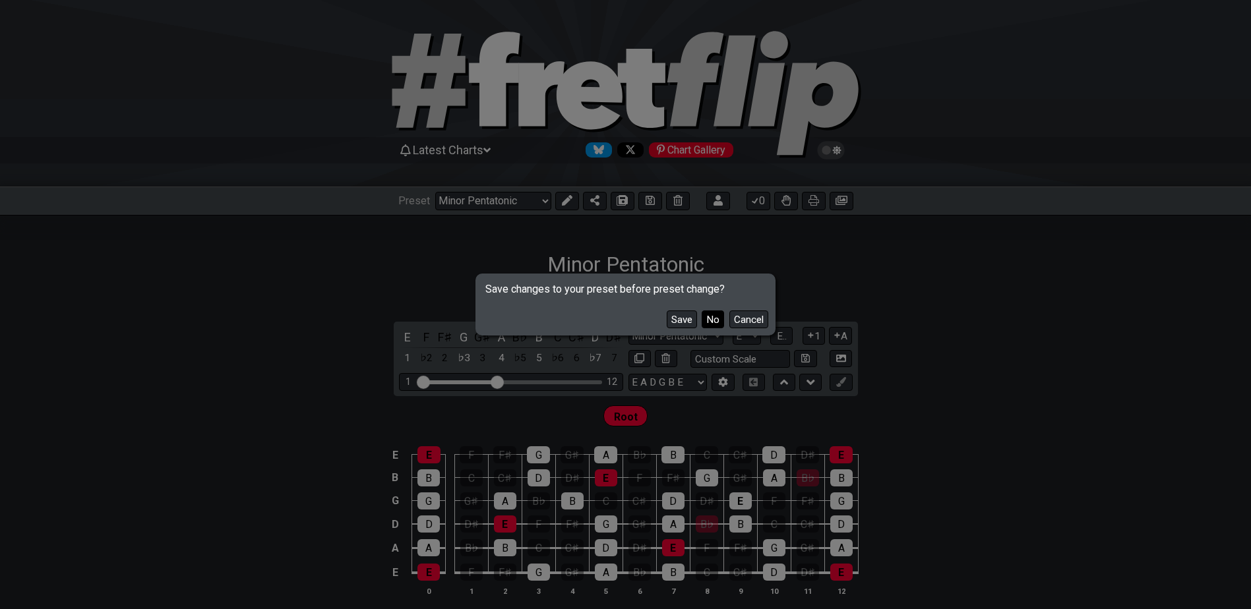
click at [711, 326] on button "No" at bounding box center [713, 320] width 22 height 18
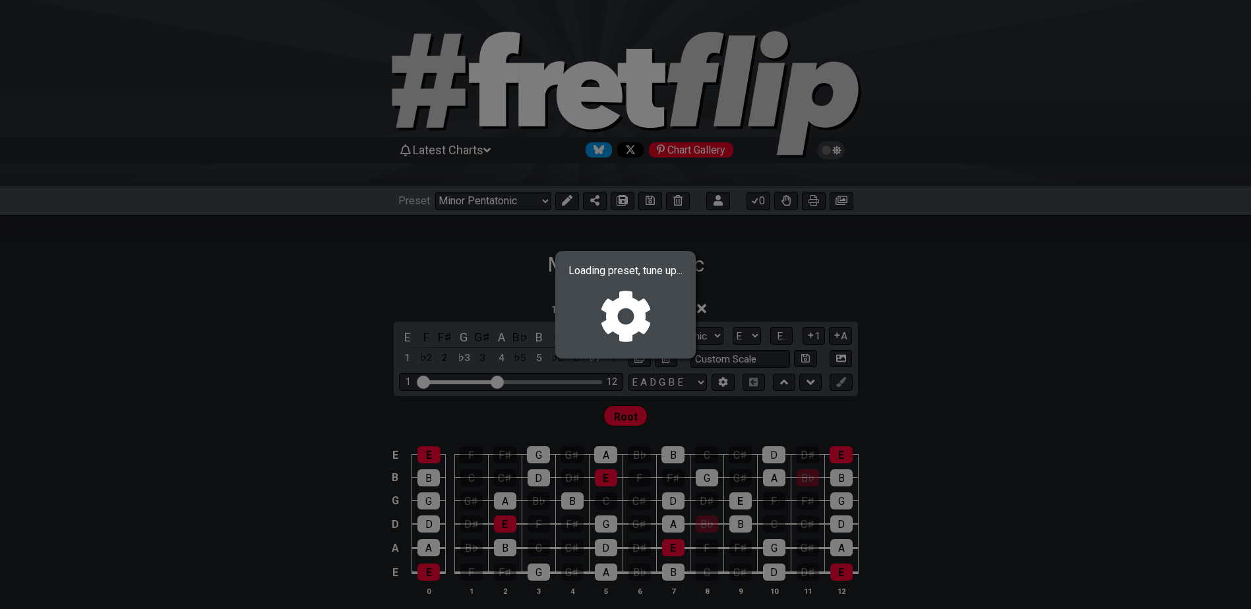
select select "/02XYLXQF"
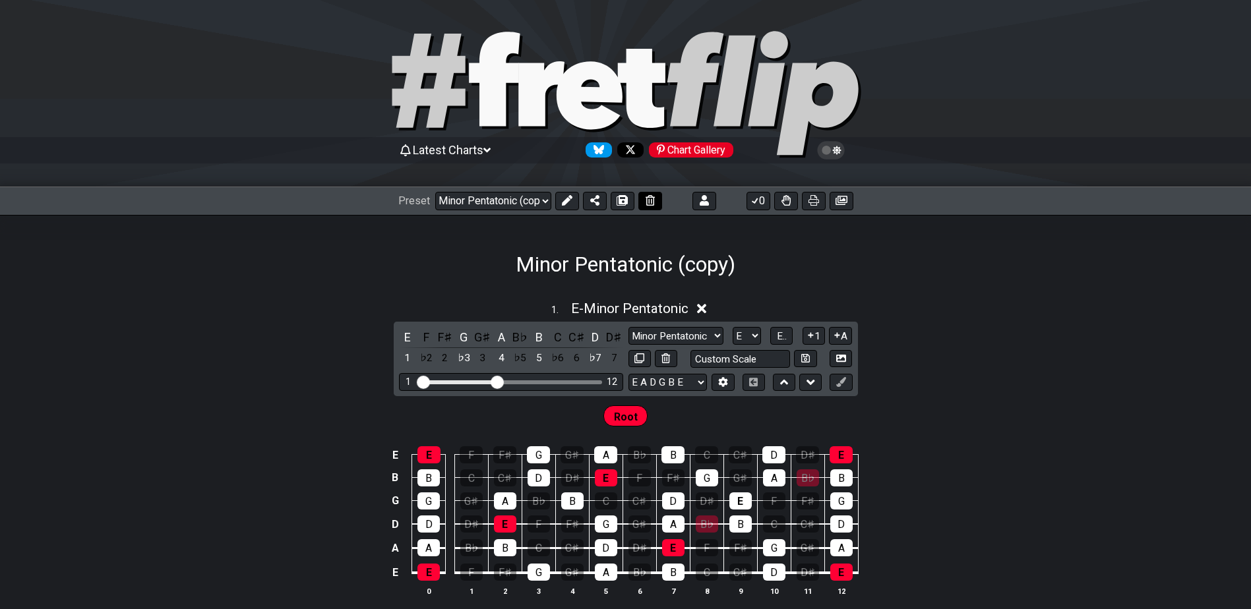
click at [653, 203] on button at bounding box center [650, 201] width 24 height 18
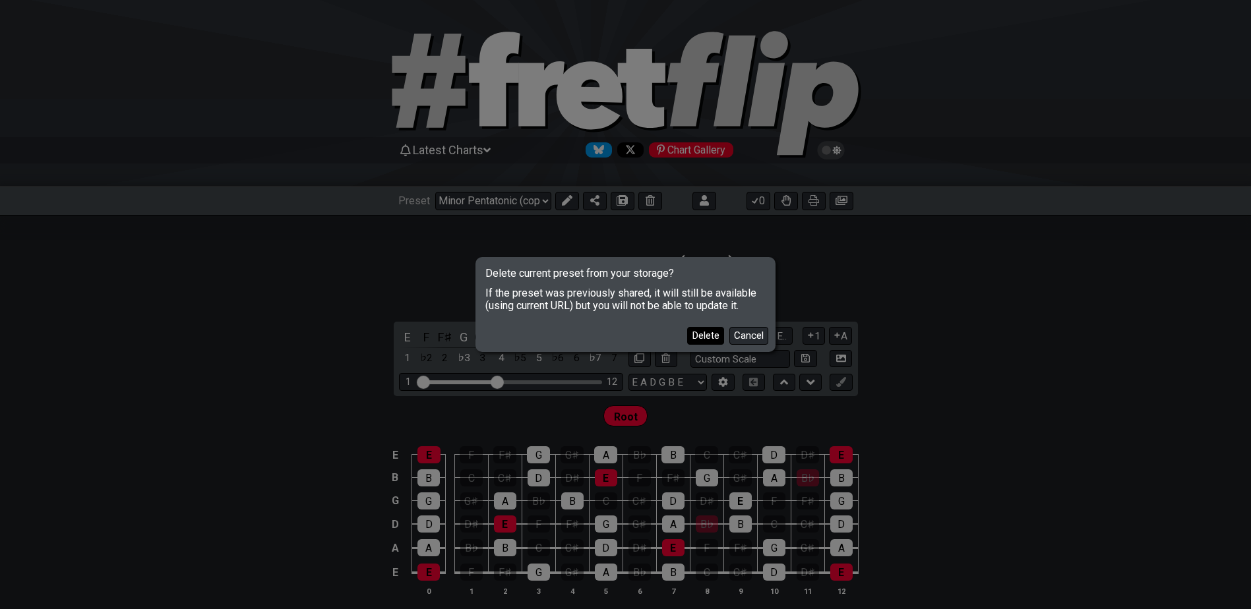
click at [710, 333] on button "Delete" at bounding box center [705, 336] width 37 height 18
select select "C"
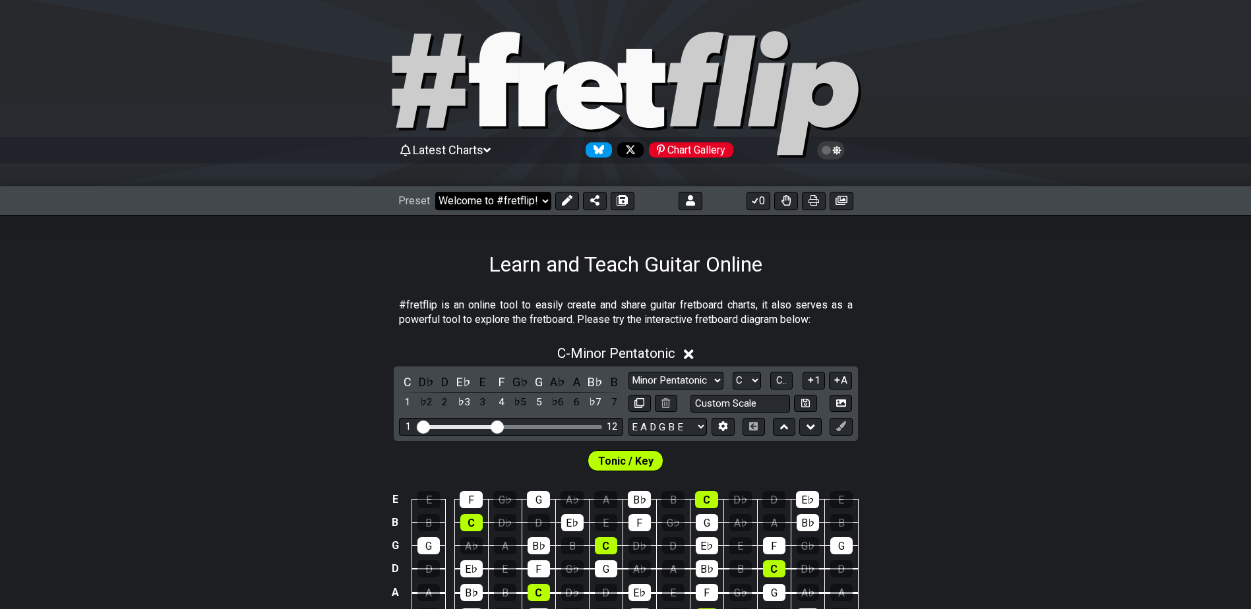
click at [479, 197] on select "Welcome to #fretflip! Initial Preset Custom Preset Minor Pentatonic Minor Penta…" at bounding box center [493, 201] width 116 height 18
click at [435, 192] on select "Welcome to #fretflip! Initial Preset Custom Preset Minor Pentatonic Minor Penta…" at bounding box center [493, 201] width 116 height 18
select select "/minor-pentatonic"
select select "C"
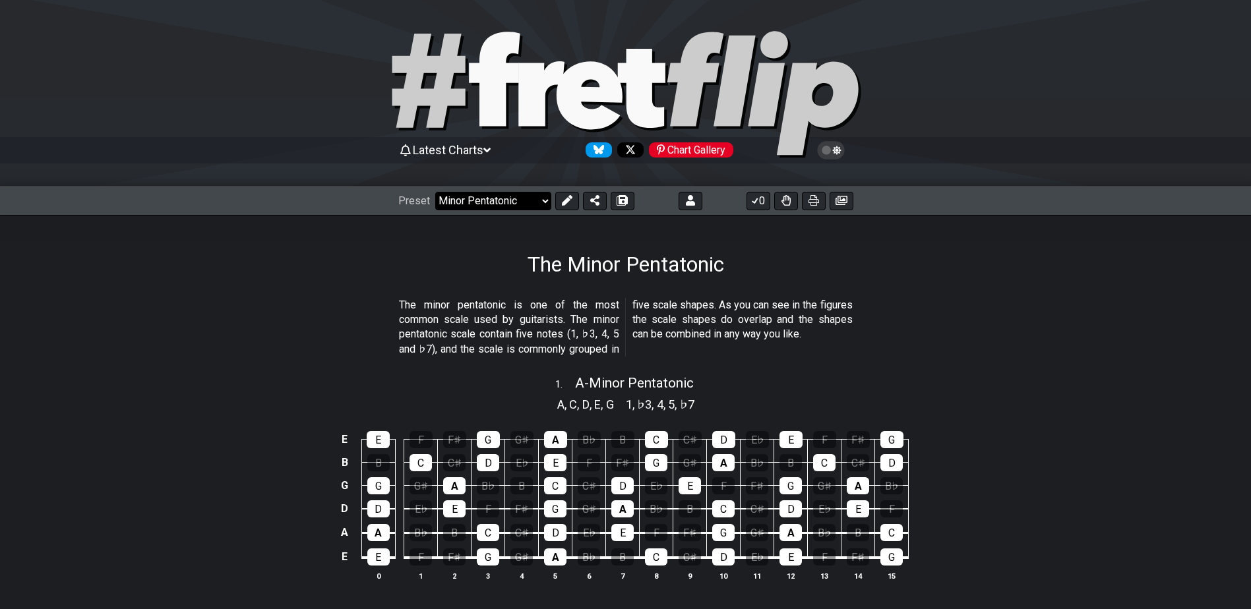
click at [510, 194] on select "Welcome to #fretflip! Initial Preset Custom Preset Minor Pentatonic Minor Penta…" at bounding box center [493, 201] width 116 height 18
click at [435, 192] on select "Welcome to #fretflip! Initial Preset Custom Preset Minor Pentatonic Minor Penta…" at bounding box center [493, 201] width 116 height 18
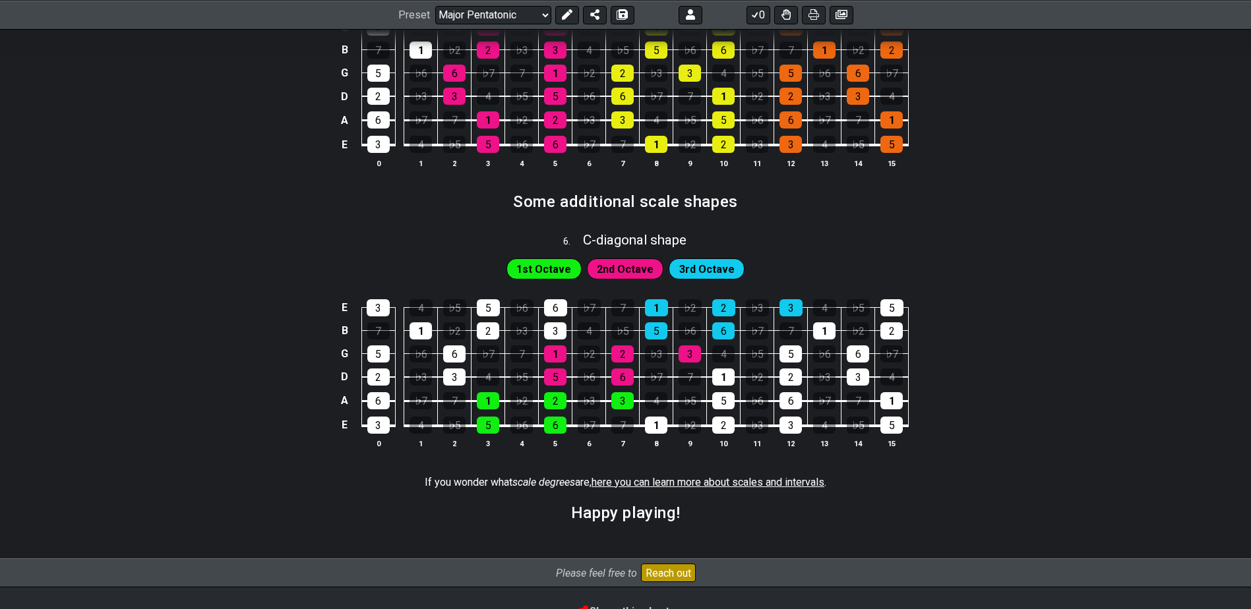
scroll to position [1819, 0]
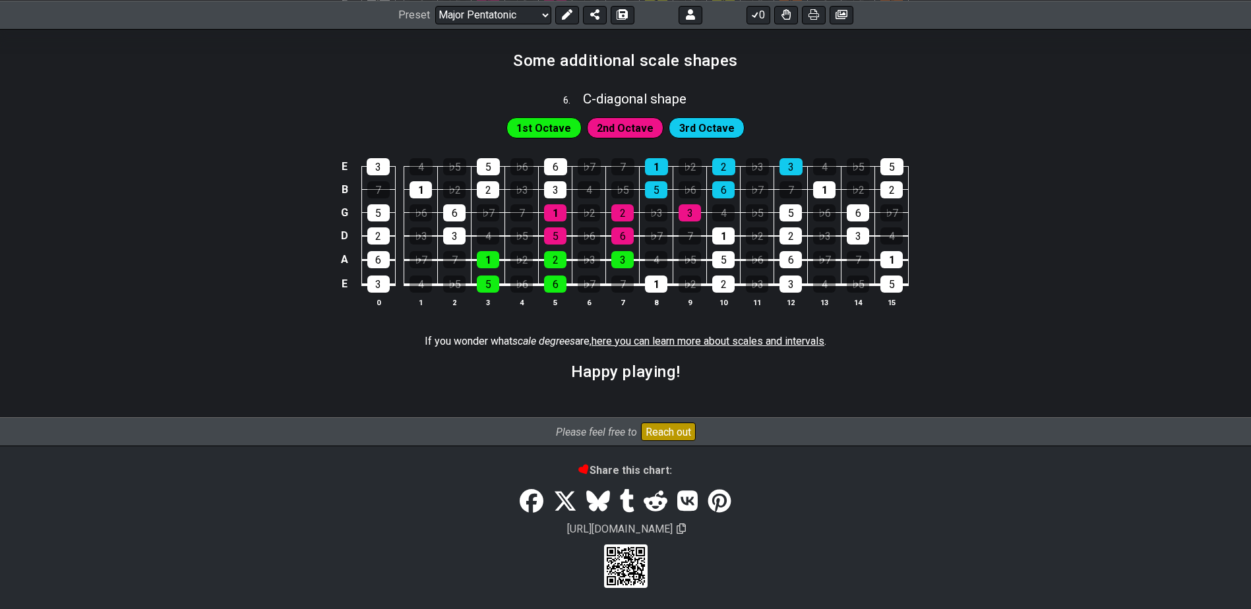
click at [707, 339] on span "here you can learn more about scales and intervals" at bounding box center [707, 341] width 233 height 13
select select "/scale-degrees-and-intervals"
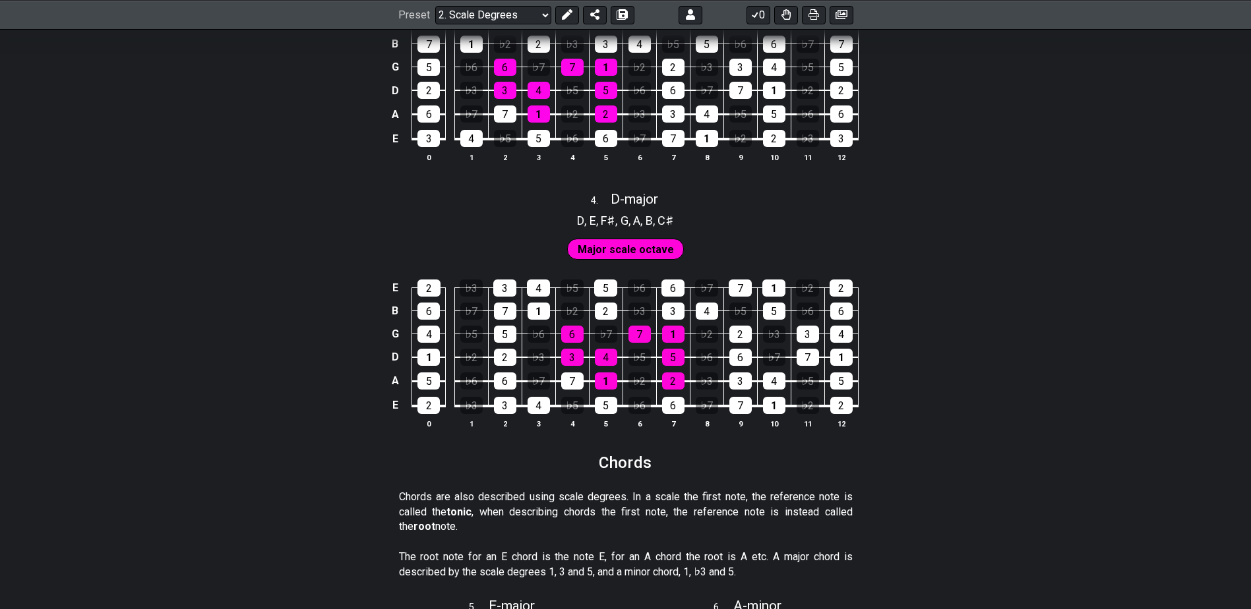
scroll to position [1780, 0]
